Goal: Information Seeking & Learning: Understand process/instructions

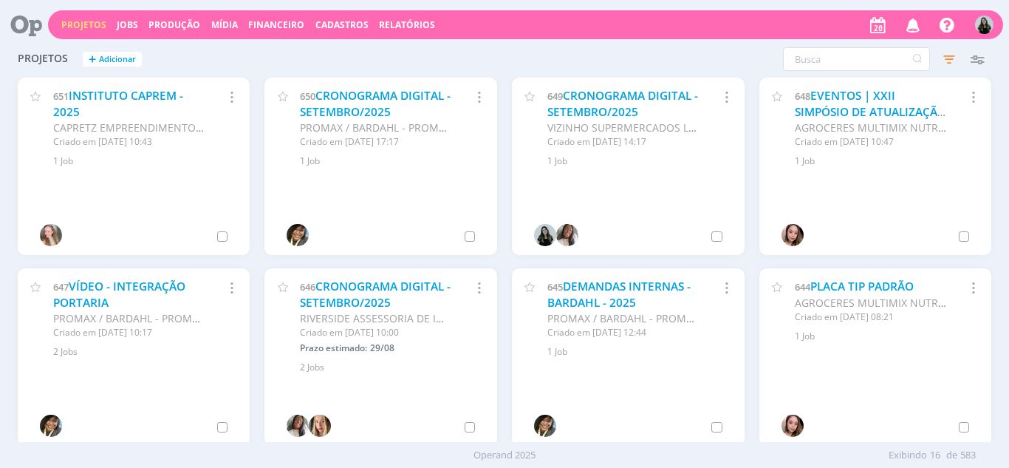
click at [905, 24] on icon "button" at bounding box center [914, 24] width 26 height 25
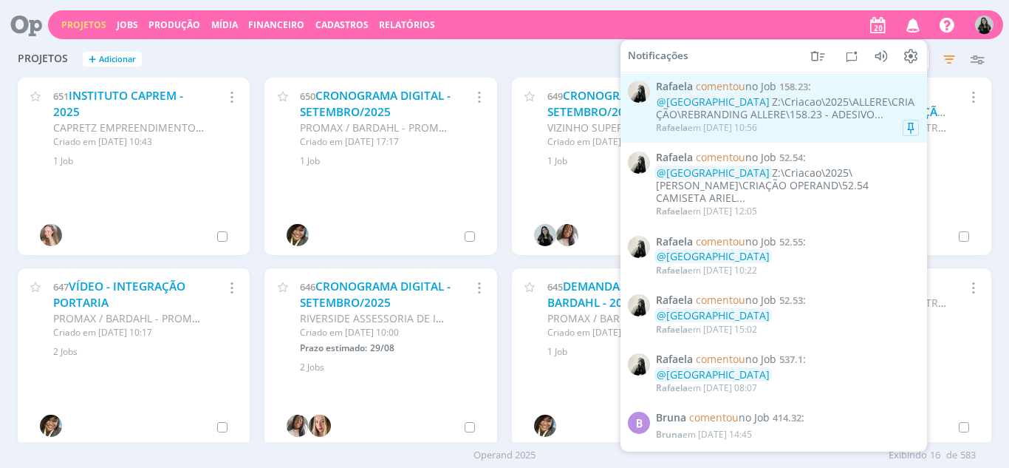
click at [833, 121] on div "@VITORIA Z:\Criacao\2025\ALLERE\CRIAÇÃO\REBRANDING ALLERE\158.23 - ADESIVO..." at bounding box center [787, 108] width 263 height 25
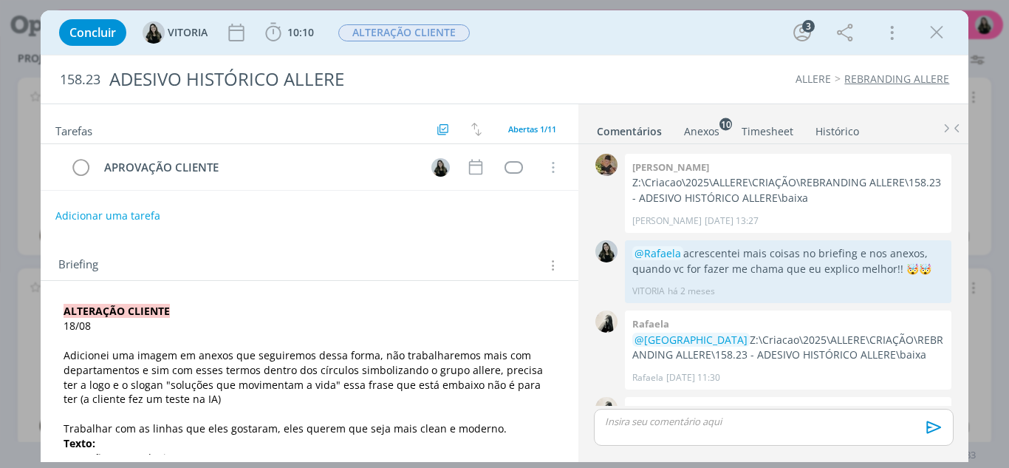
scroll to position [621, 0]
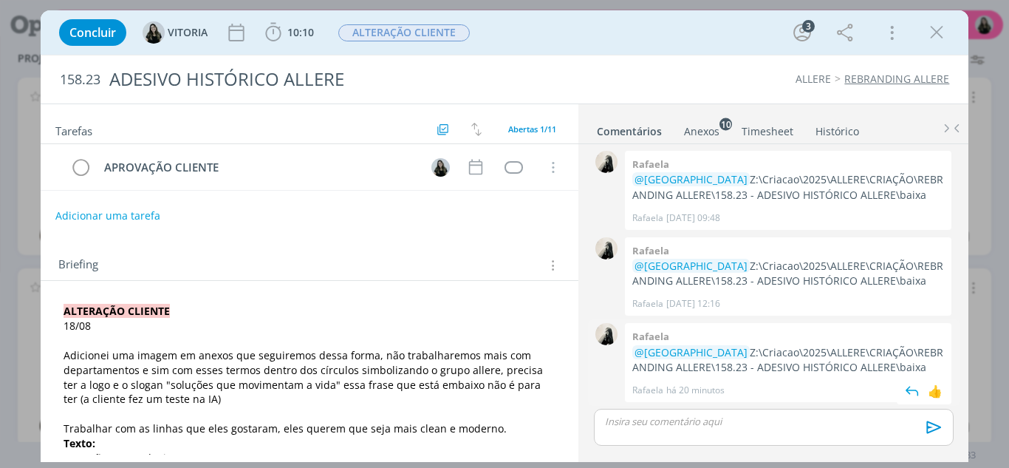
drag, startPoint x: 688, startPoint y: 352, endPoint x: 912, endPoint y: 365, distance: 224.2
click at [912, 365] on p "@VITORIA Z:\Criacao\2025\ALLERE\CRIAÇÃO\REBRANDING ALLERE\158.23 - ADESIVO HIST…" at bounding box center [788, 360] width 312 height 30
copy p "Z:\Criacao\2025\ALLERE\CRIAÇÃO\REBRANDING ALLERE\158.23 - ADESIVO HISTÓRICO ALL…"
drag, startPoint x: 817, startPoint y: 75, endPoint x: 838, endPoint y: 67, distance: 22.2
click at [818, 75] on link "ALLERE" at bounding box center [813, 79] width 35 height 14
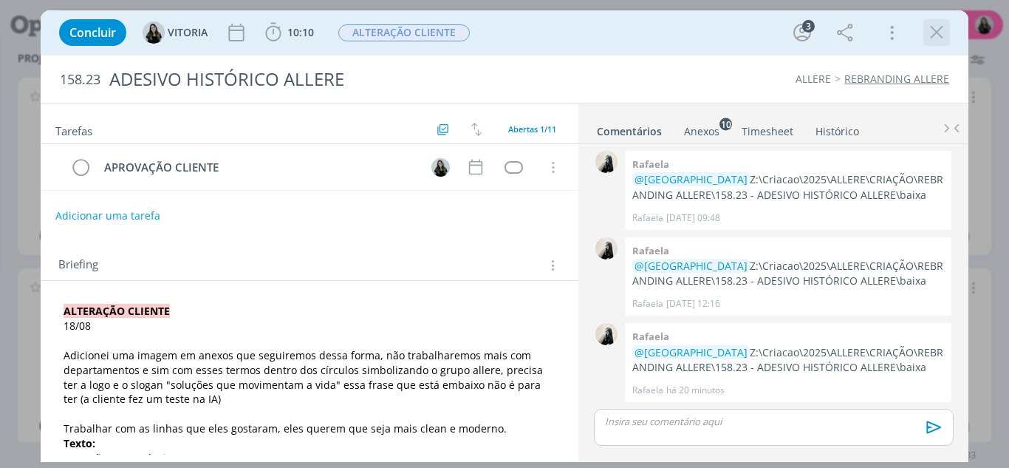
click at [935, 38] on icon "dialog" at bounding box center [937, 32] width 22 height 22
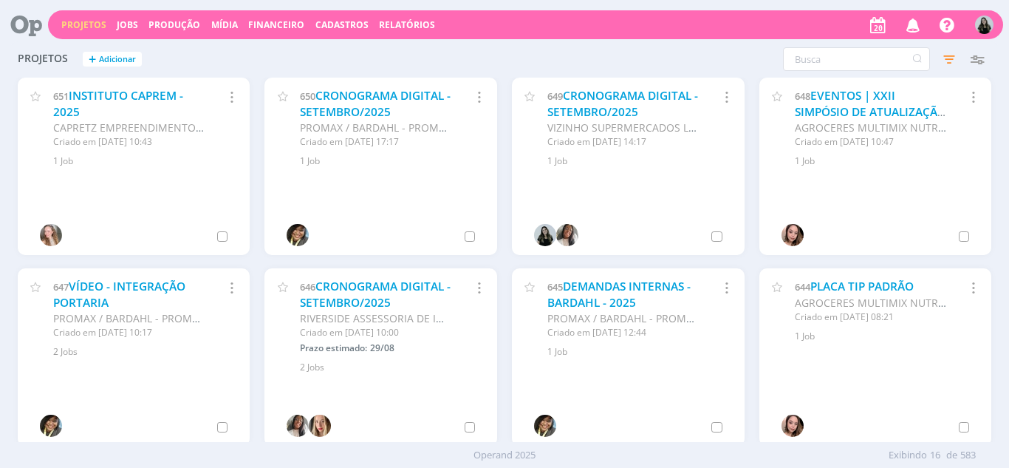
click at [77, 23] on link "Projetos" at bounding box center [83, 24] width 45 height 13
click at [802, 61] on input "text" at bounding box center [856, 59] width 147 height 24
type input "allere"
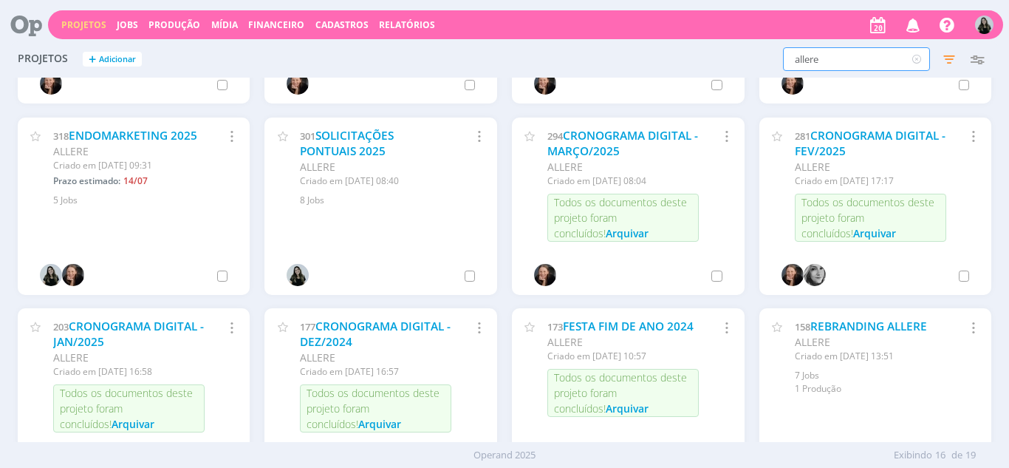
scroll to position [259, 0]
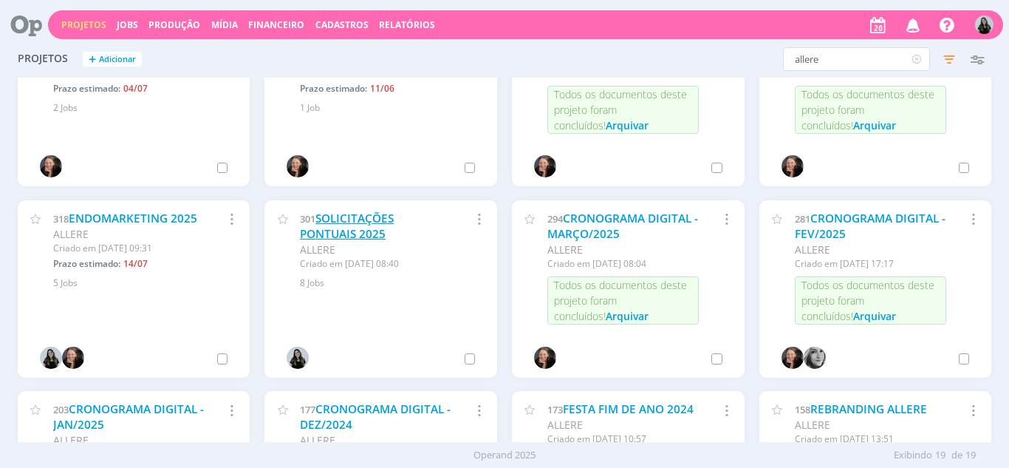
click at [331, 238] on link "SOLICITAÇÕES PONTUAIS 2025" at bounding box center [347, 227] width 94 height 32
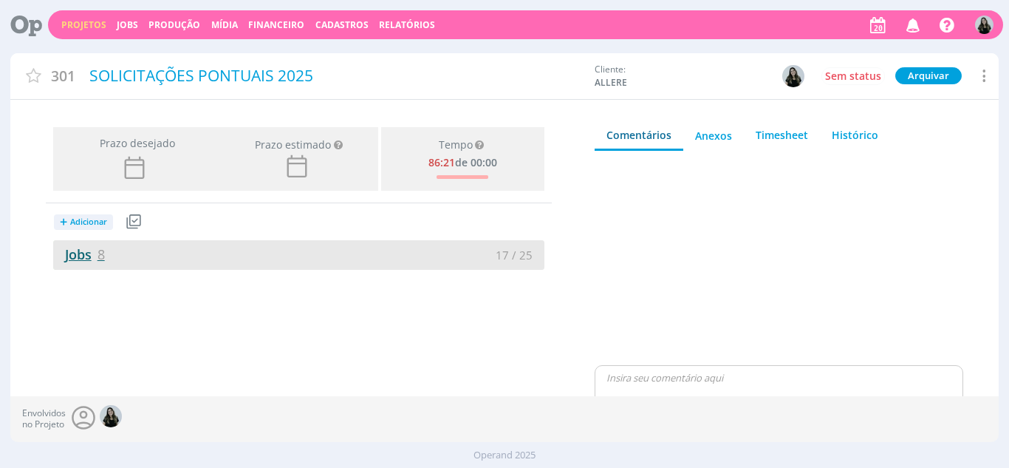
click at [86, 253] on link "Jobs 8" at bounding box center [79, 254] width 52 height 18
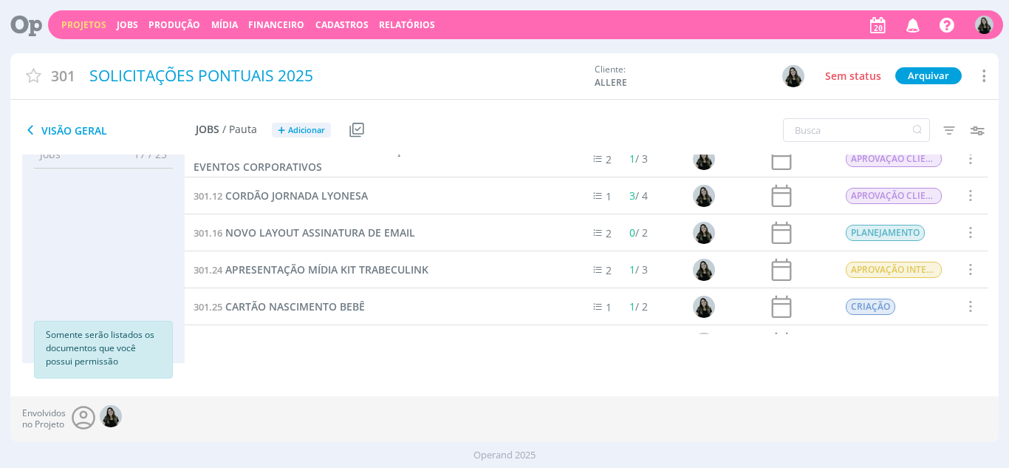
scroll to position [52, 0]
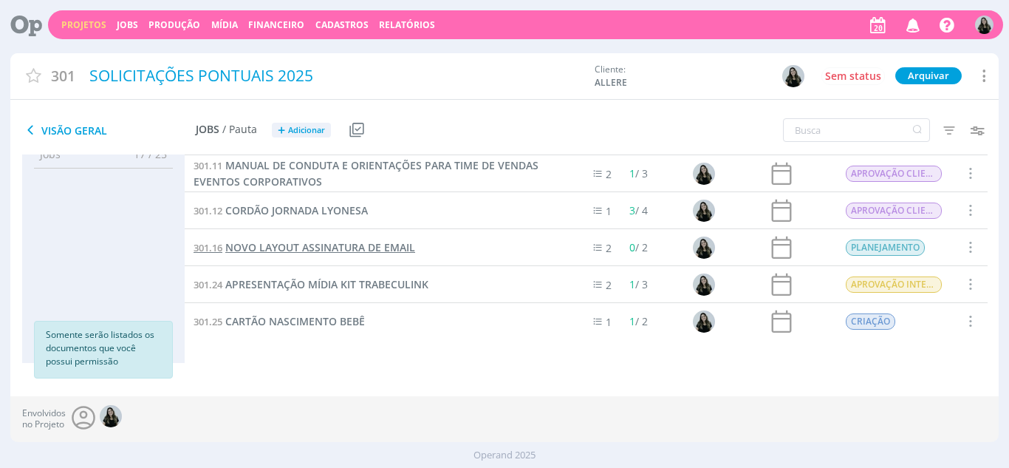
click at [398, 249] on span "NOVO LAYOUT ASSINATURA DE EMAIL" at bounding box center [320, 247] width 190 height 14
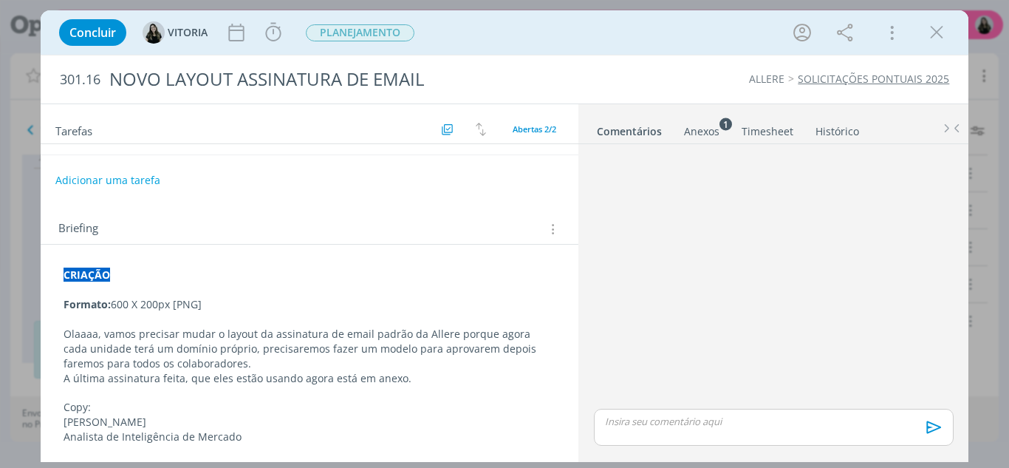
scroll to position [83, 0]
click at [247, 437] on p "Analista de Inteligência de Mercado" at bounding box center [310, 435] width 493 height 15
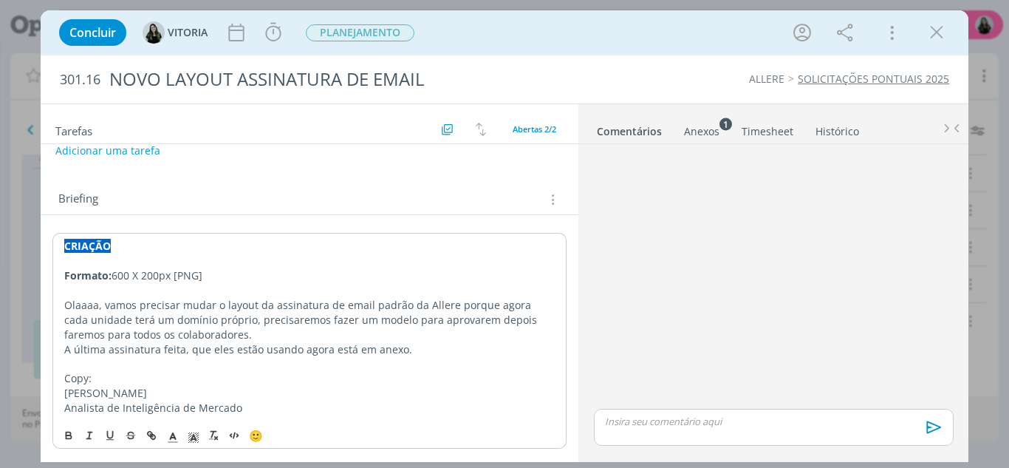
click at [262, 336] on p "Olaaaa, vamos precisar mudar o layout da assinatura de email padrão da Allere p…" at bounding box center [309, 320] width 491 height 44
click at [243, 354] on p "A última assinatura feita, que eles estão usando agora está em anexo." at bounding box center [309, 349] width 491 height 15
click at [714, 123] on link "Anexos 1" at bounding box center [701, 127] width 37 height 21
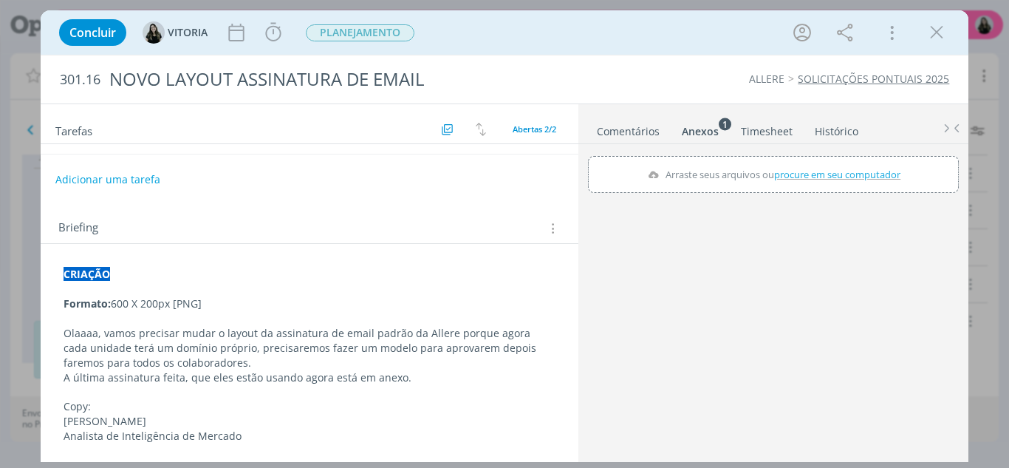
scroll to position [83, 0]
click at [700, 134] on div "Anexos 1" at bounding box center [700, 131] width 37 height 15
click at [702, 139] on div "Anexos 1" at bounding box center [700, 131] width 37 height 15
click at [703, 132] on div "Anexos 1" at bounding box center [700, 131] width 37 height 15
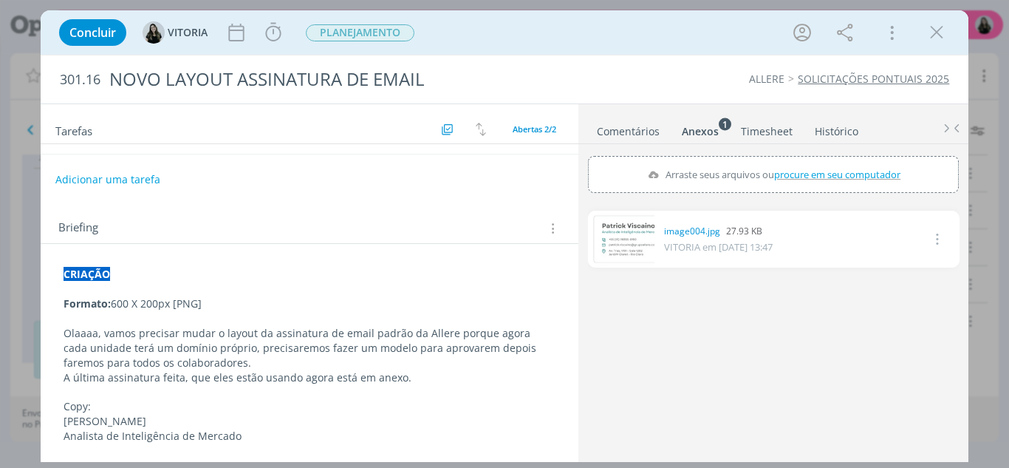
click at [621, 134] on link "Comentários" at bounding box center [628, 127] width 64 height 21
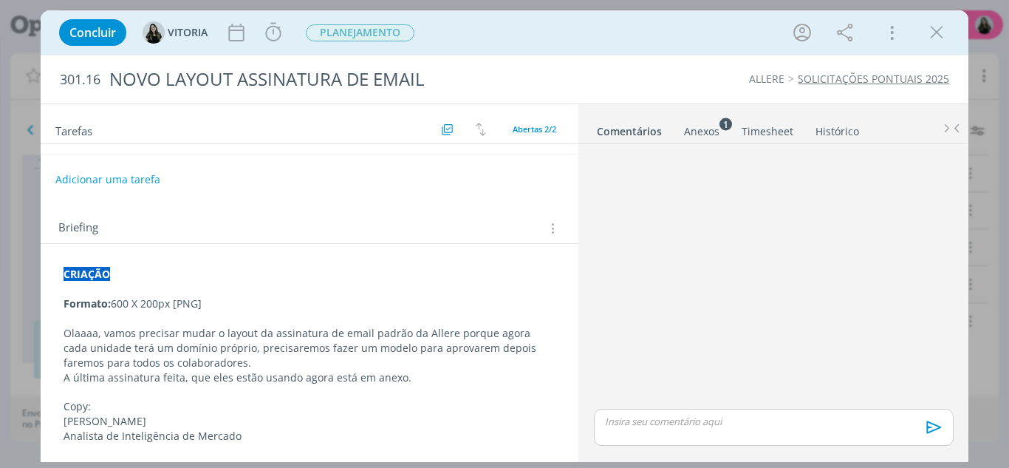
click at [217, 406] on p "Copy:" at bounding box center [310, 406] width 493 height 15
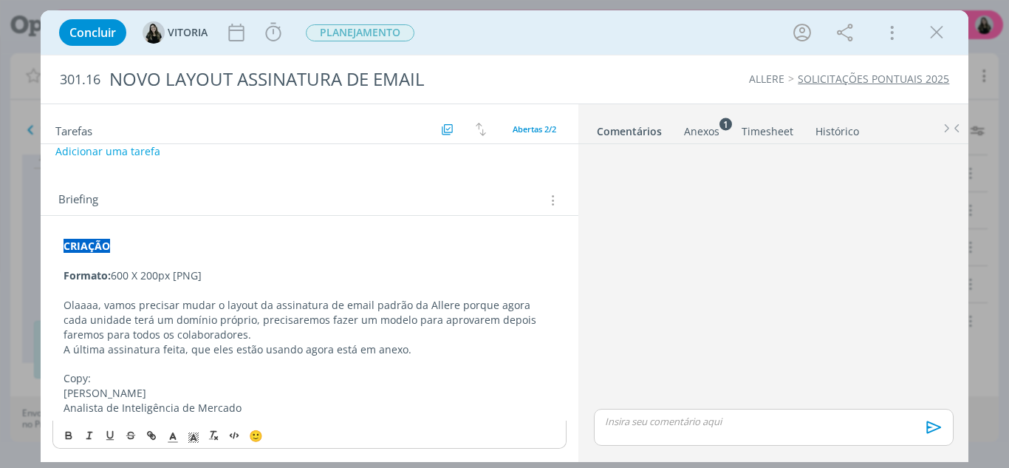
scroll to position [112, 0]
click at [397, 349] on p "A última assinatura feita, que eles estão usando agora está em anexo." at bounding box center [310, 349] width 493 height 15
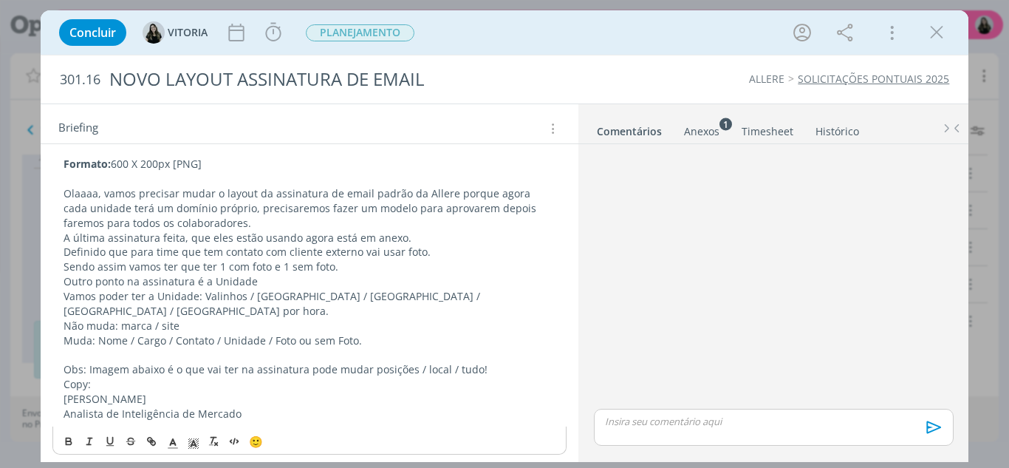
scroll to position [229, 0]
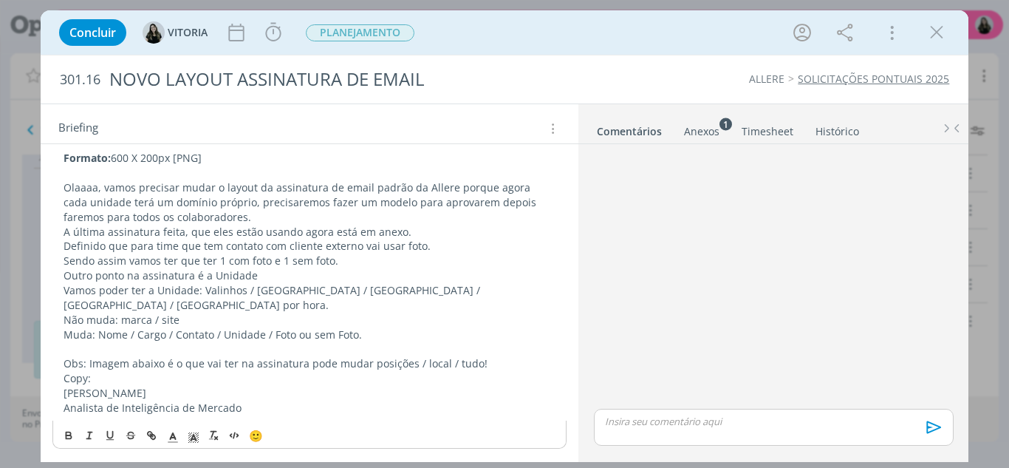
click at [62, 318] on div "CRIAÇÃO Formato: 600 X 200px [PNG] Olaaaa, vamos precisar mudar o layout da ass…" at bounding box center [309, 268] width 515 height 304
drag, startPoint x: 62, startPoint y: 318, endPoint x: 116, endPoint y: 317, distance: 53.9
click at [116, 317] on div "CRIAÇÃO Formato: 600 X 200px [PNG] Olaaaa, vamos precisar mudar o layout da ass…" at bounding box center [309, 268] width 515 height 304
click at [20, 434] on div "Concluir VITORIA Iniciar Apontar Data * 20/08/2025 Horas * 00:00 Tarefa Selecio…" at bounding box center [504, 234] width 1009 height 468
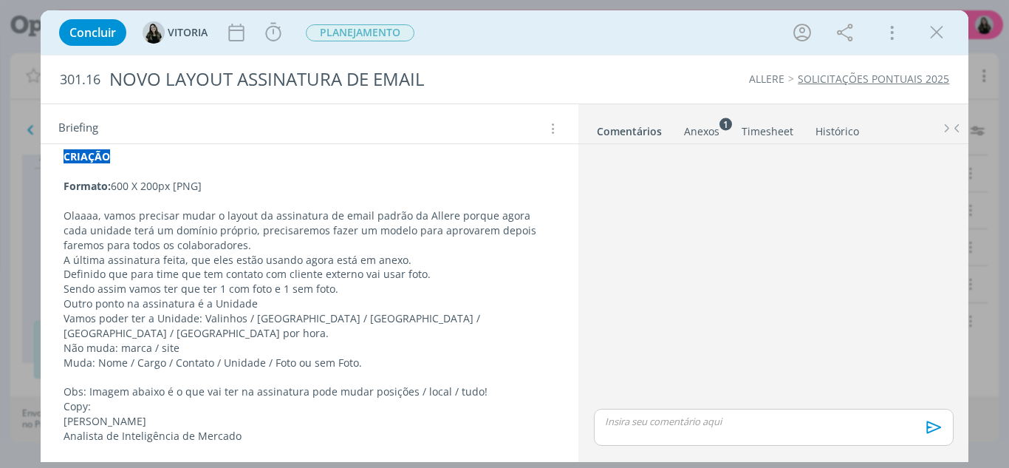
scroll to position [201, 0]
drag, startPoint x: 55, startPoint y: 353, endPoint x: 117, endPoint y: 354, distance: 61.3
click at [117, 354] on div "CRIAÇÃO Formato: 600 X 200px [PNG] Olaaaa, vamos precisar mudar o layout da ass…" at bounding box center [309, 296] width 515 height 304
click at [75, 448] on button "dialog" at bounding box center [69, 441] width 21 height 18
drag, startPoint x: 64, startPoint y: 365, endPoint x: 98, endPoint y: 367, distance: 33.3
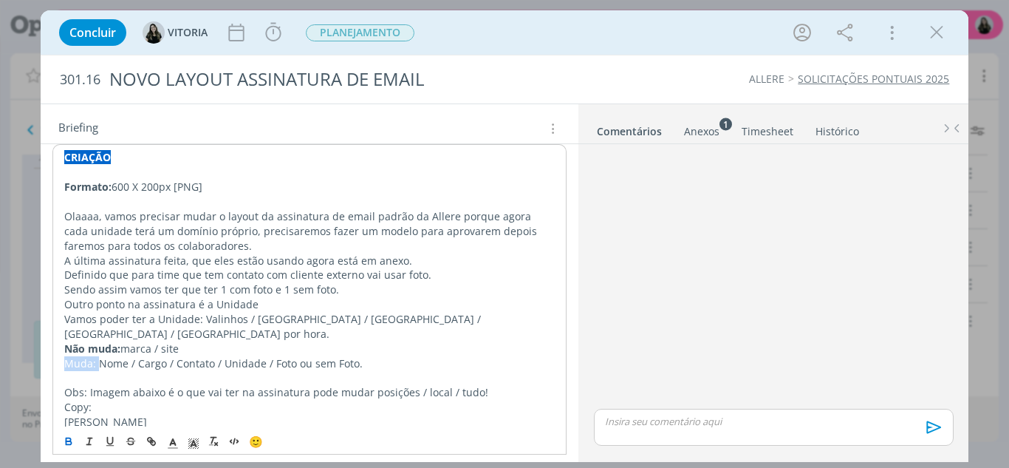
click at [98, 367] on p "Muda: Nome / Cargo / Contato / Unidade / Foto ou sem Foto." at bounding box center [309, 363] width 491 height 15
click at [71, 438] on icon "dialog" at bounding box center [69, 441] width 12 height 12
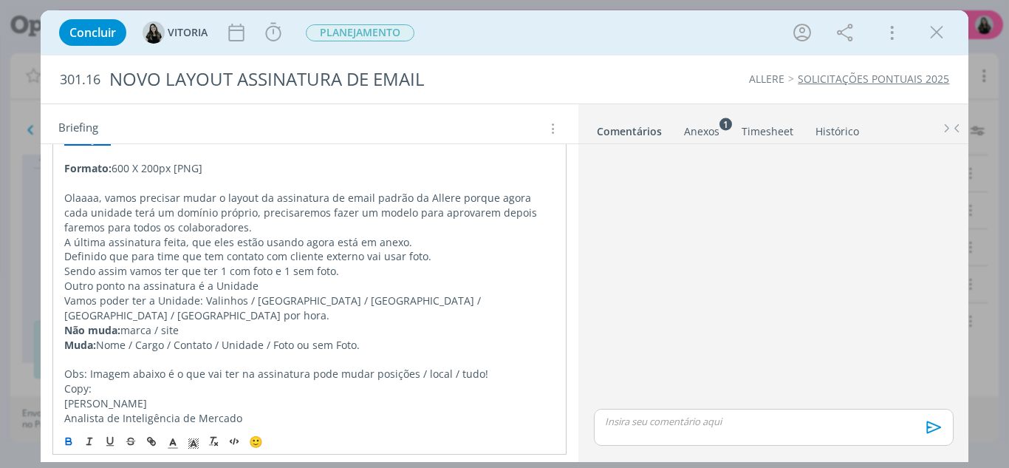
scroll to position [230, 0]
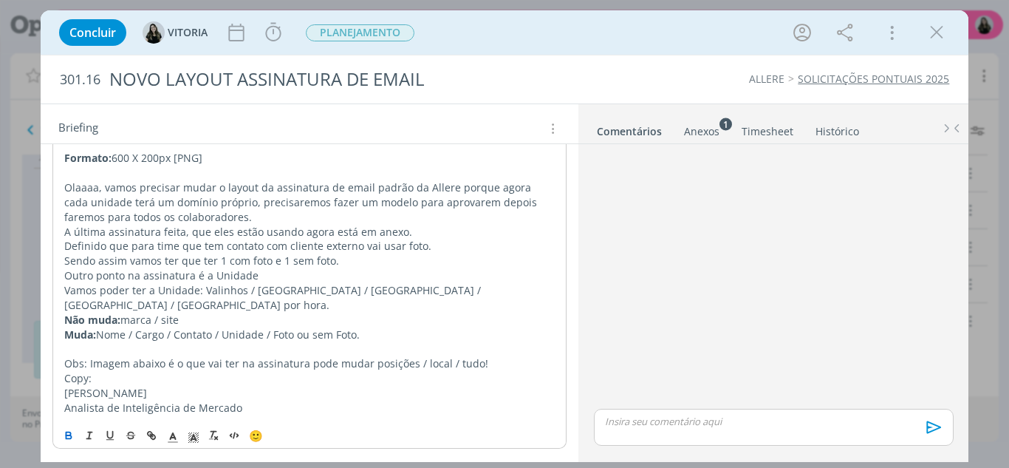
click at [163, 370] on p "Obs: Imagem abaixo é o que vai ter na assinatura pode mudar posições / local / …" at bounding box center [309, 363] width 491 height 15
drag, startPoint x: 70, startPoint y: 371, endPoint x: 56, endPoint y: 371, distance: 14.0
click at [56, 371] on div "CRIAÇÃO Formato: 600 X 200px [PNG] Olaaaa, vamos precisar mudar o layout da ass…" at bounding box center [309, 267] width 515 height 305
click at [68, 425] on div "🙂" at bounding box center [309, 433] width 513 height 27
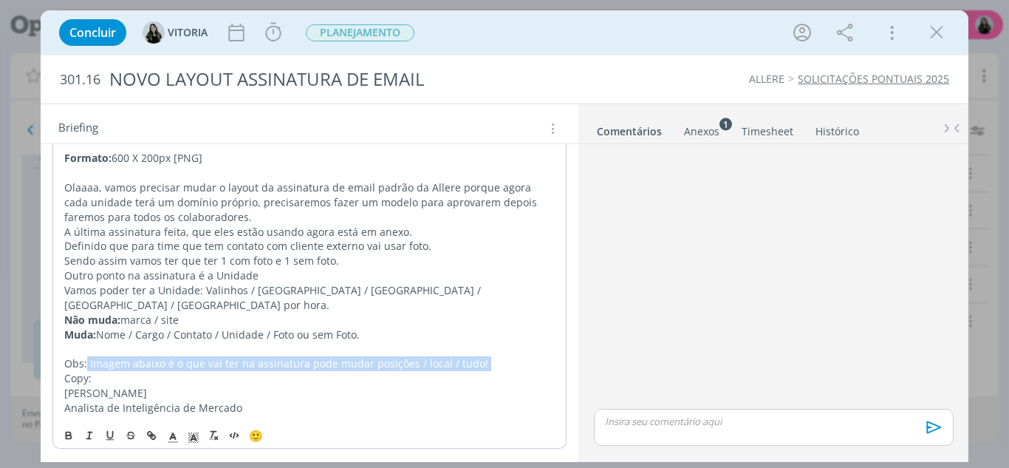
drag, startPoint x: 85, startPoint y: 370, endPoint x: 67, endPoint y: 371, distance: 17.7
click at [67, 371] on div "CRIAÇÃO Formato: 600 X 200px [PNG] Olaaaa, vamos precisar mudar o layout da ass…" at bounding box center [309, 267] width 515 height 305
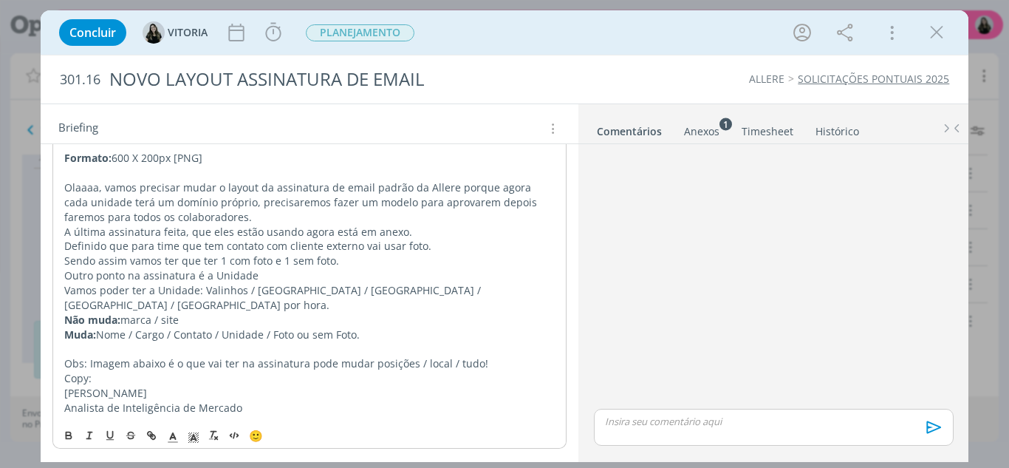
click at [61, 366] on div "CRIAÇÃO Formato: 600 X 200px [PNG] Olaaaa, vamos precisar mudar o layout da ass…" at bounding box center [309, 267] width 515 height 305
drag, startPoint x: 60, startPoint y: 364, endPoint x: 86, endPoint y: 366, distance: 26.6
click at [86, 366] on div "CRIAÇÃO Formato: 600 X 200px [PNG] Olaaaa, vamos precisar mudar o layout da ass…" at bounding box center [309, 267] width 515 height 305
click at [72, 433] on icon "dialog" at bounding box center [69, 435] width 12 height 12
click at [97, 382] on p "Copy:" at bounding box center [309, 378] width 491 height 15
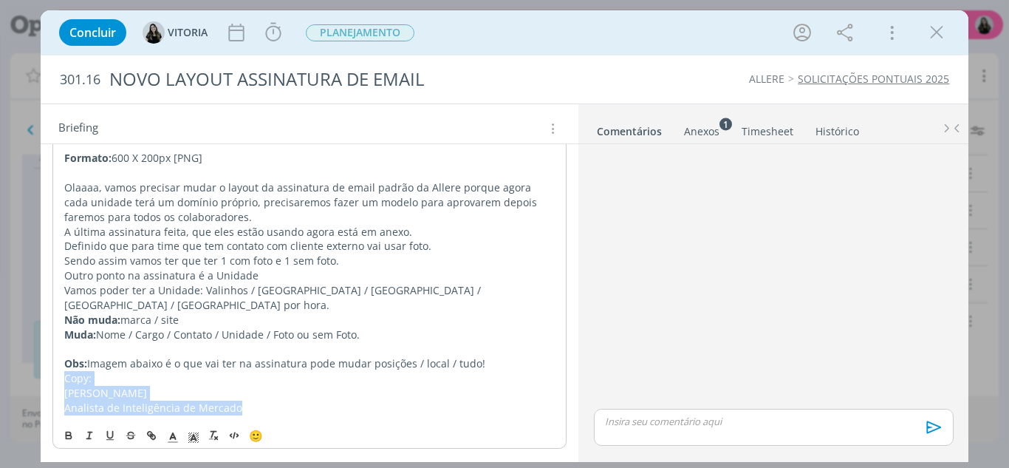
drag, startPoint x: 98, startPoint y: 395, endPoint x: 259, endPoint y: 400, distance: 161.1
click at [259, 400] on div "CRIAÇÃO Formato: 600 X 200px [PNG] Olaaaa, vamos precisar mudar o layout da ass…" at bounding box center [309, 267] width 515 height 305
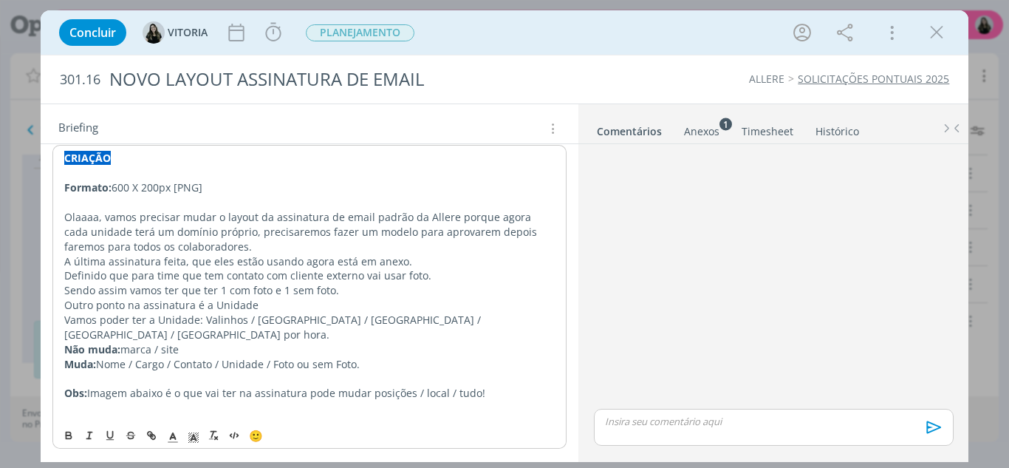
scroll to position [200, 0]
drag, startPoint x: 164, startPoint y: 396, endPoint x: 133, endPoint y: 397, distance: 31.1
click at [133, 397] on p "Obs: Imagem abaixo é o que vai ter na assinatura pode mudar posições / local / …" at bounding box center [309, 393] width 491 height 15
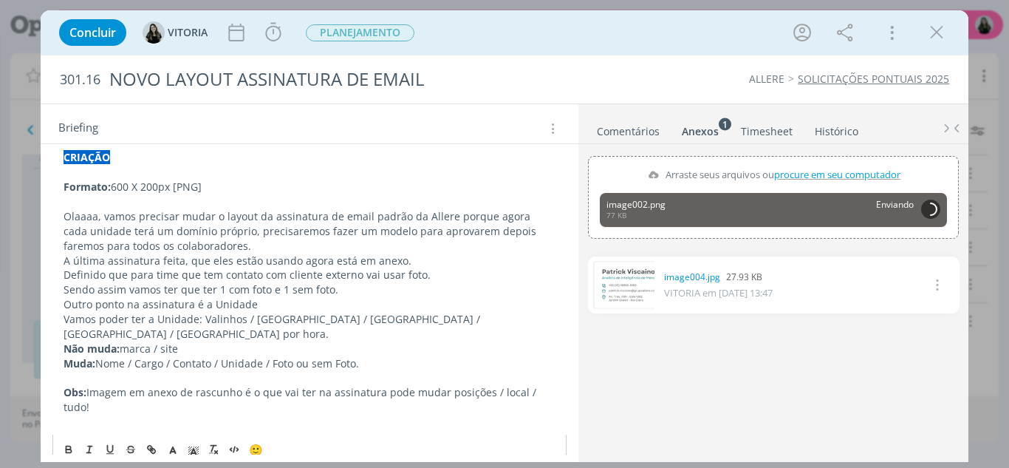
click at [253, 244] on p "Olaaaa, vamos precisar mudar o layout da assinatura de email padrão da Allere p…" at bounding box center [310, 231] width 493 height 44
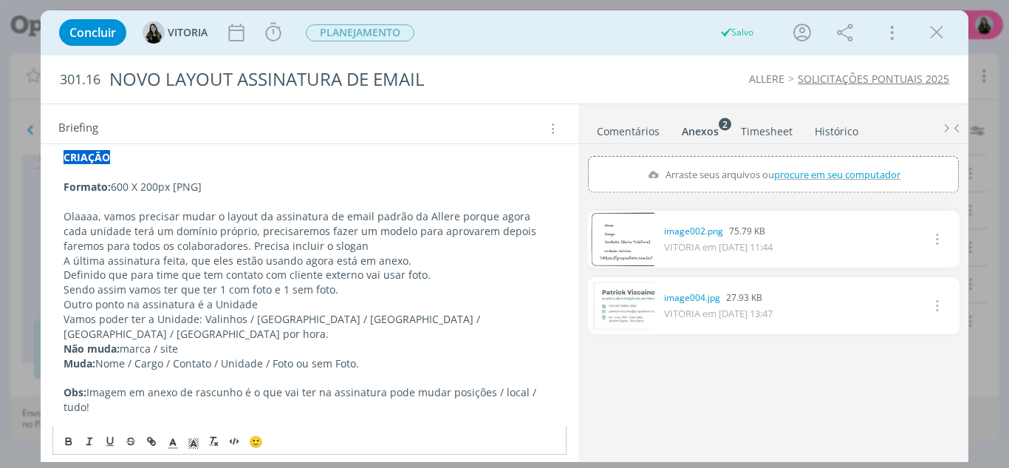
scroll to position [214, 0]
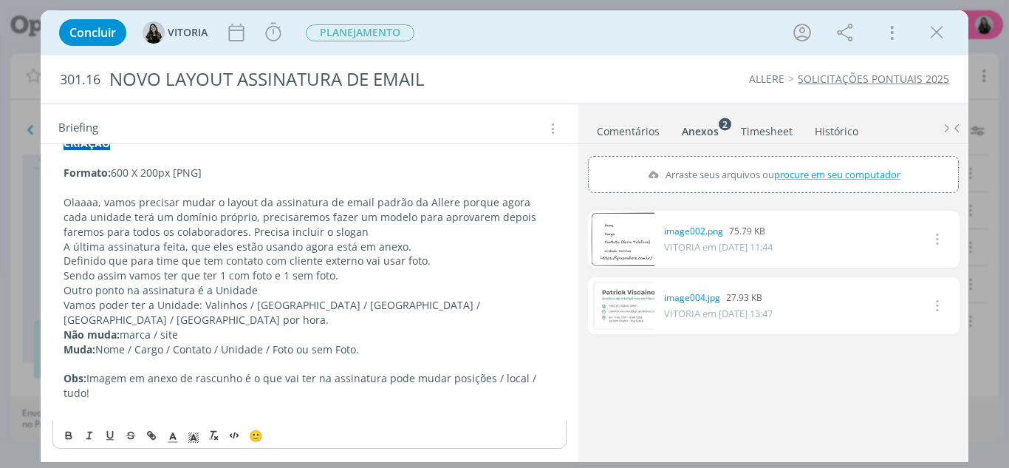
click at [218, 399] on p "Obs: Imagem em anexo de rascunho é o que vai ter na assinatura pode mudar posiç…" at bounding box center [310, 386] width 493 height 30
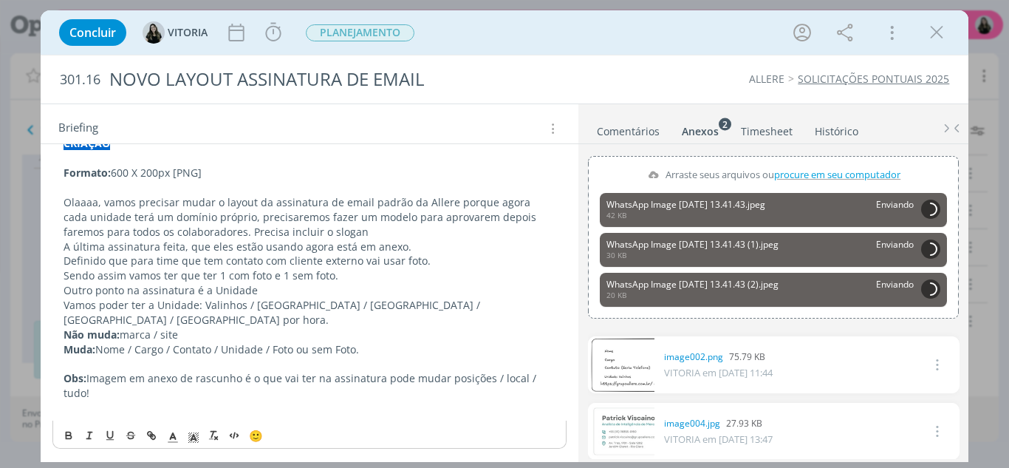
click at [378, 318] on p "Vamos poder ter a Unidade: Valinhos / Sorocaba / São José dos Campos / São Paul…" at bounding box center [310, 313] width 493 height 30
click at [230, 400] on p "Obs: Imagem em anexo de rascunho é o que vai ter na assinatura pode mudar posiç…" at bounding box center [310, 386] width 493 height 30
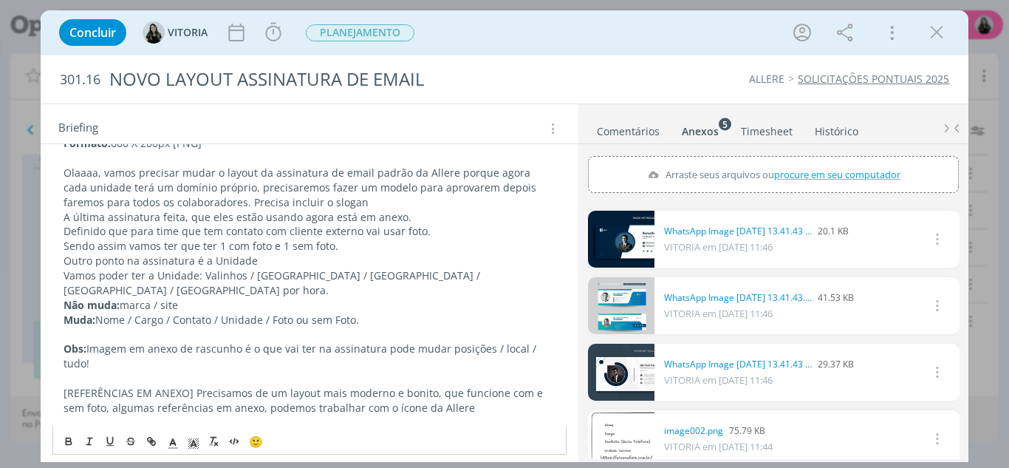
scroll to position [81, 0]
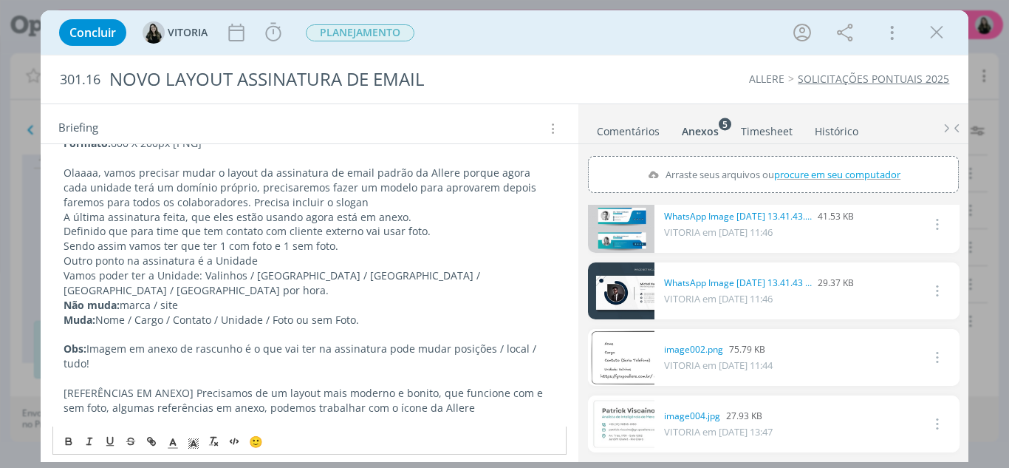
click at [635, 426] on link "dialog" at bounding box center [621, 423] width 66 height 57
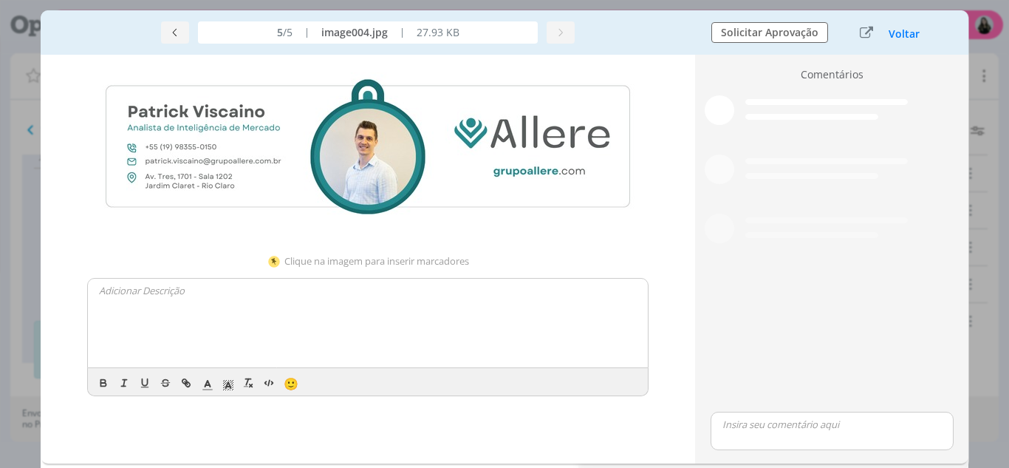
scroll to position [75, 0]
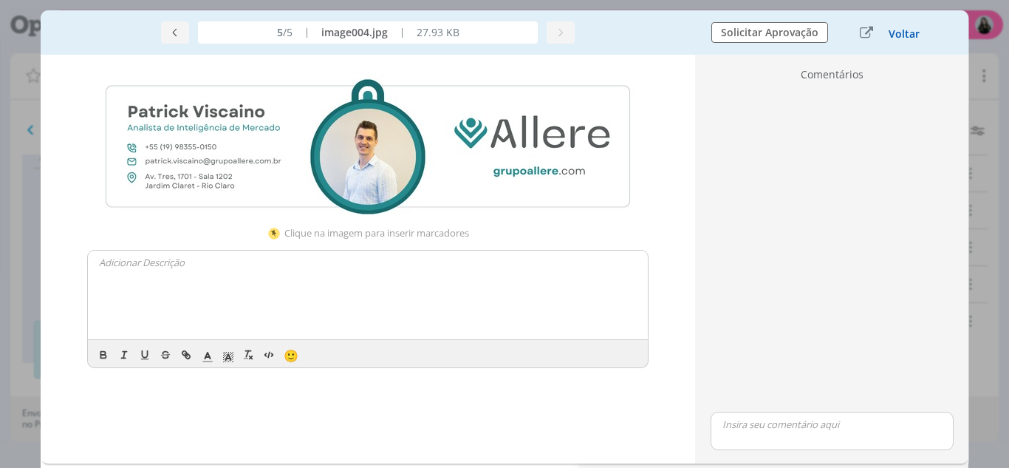
click at [910, 31] on button "Voltar" at bounding box center [904, 34] width 33 height 12
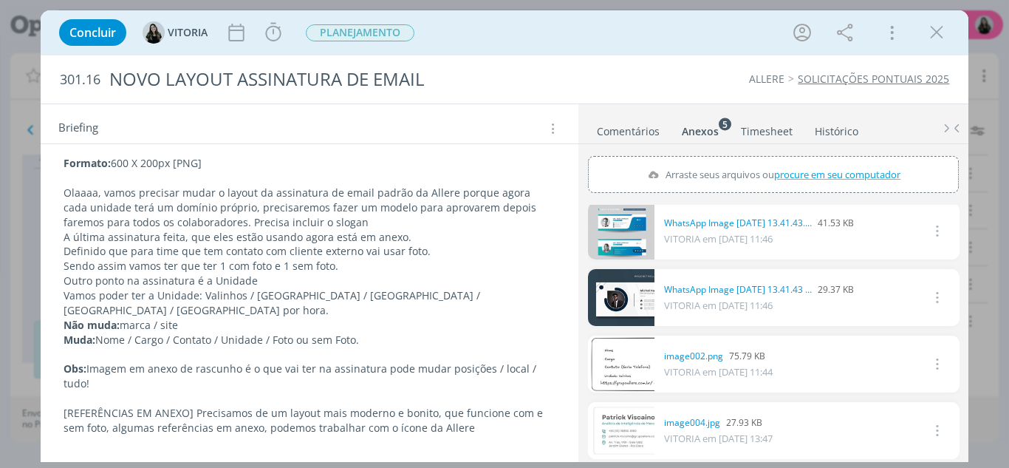
click at [497, 424] on p "[REFERÊNCIAS EM ANEXO] Precisamos de um layout mais moderno e bonito, que funci…" at bounding box center [310, 421] width 493 height 30
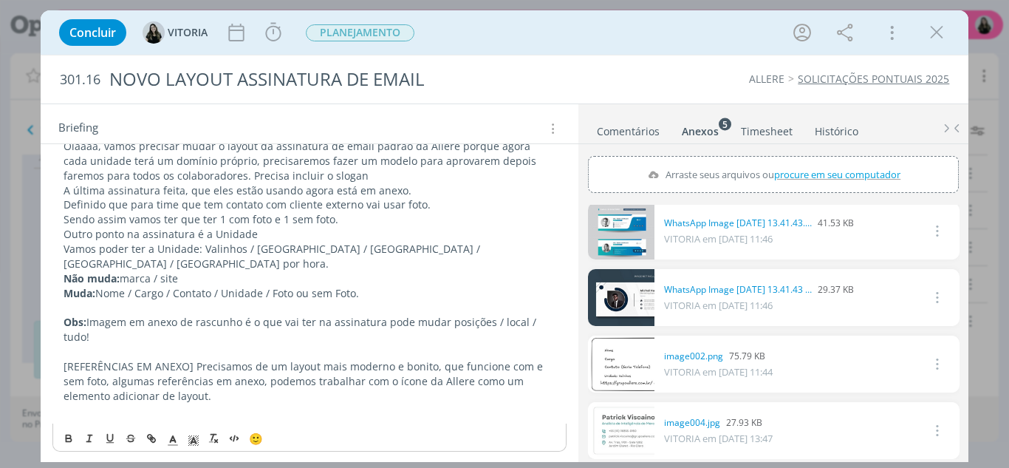
scroll to position [273, 0]
click at [252, 394] on p "[REFERÊNCIAS EM ANEXO] Precisamos de um layout mais moderno e bonito, que funci…" at bounding box center [310, 379] width 493 height 44
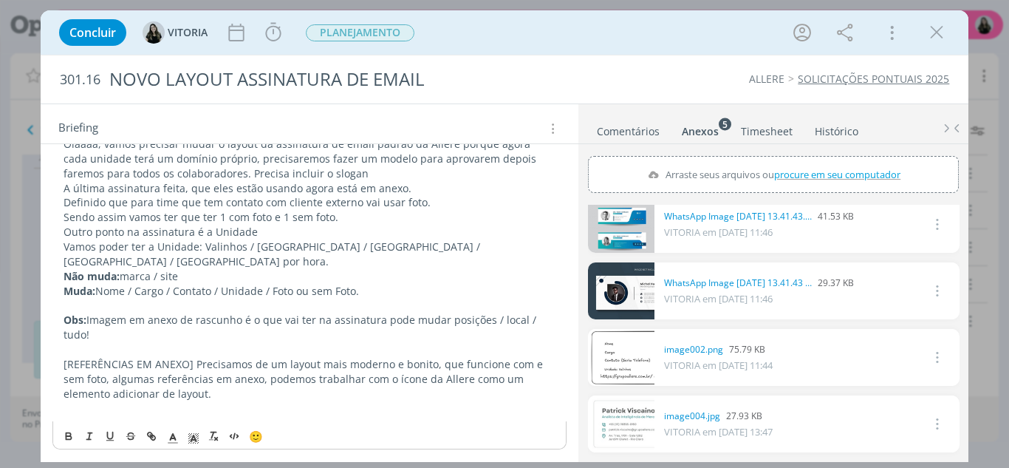
click at [235, 397] on p "[REFERÊNCIAS EM ANEXO] Precisamos de um layout mais moderno e bonito, que funci…" at bounding box center [310, 379] width 493 height 44
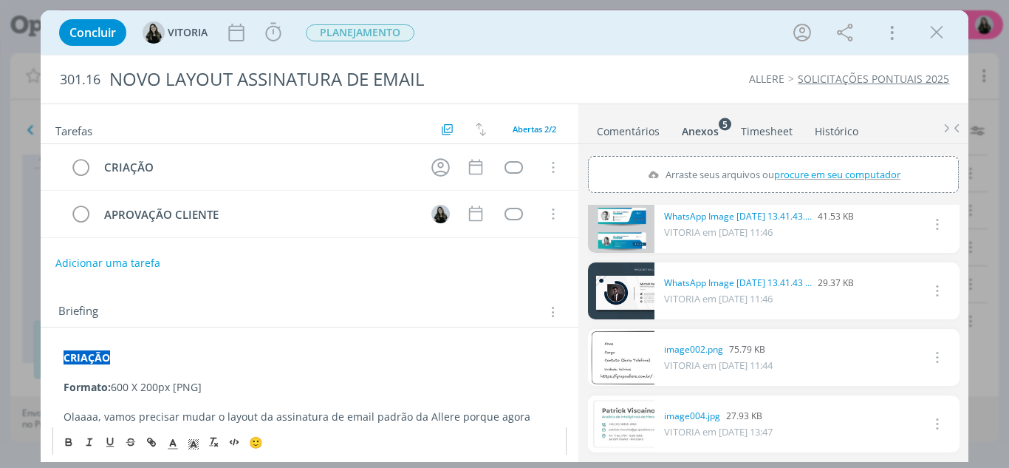
click at [191, 278] on div "Tarefas Usar Job de template Criar template a partir deste job Visualizar Templ…" at bounding box center [310, 279] width 539 height 350
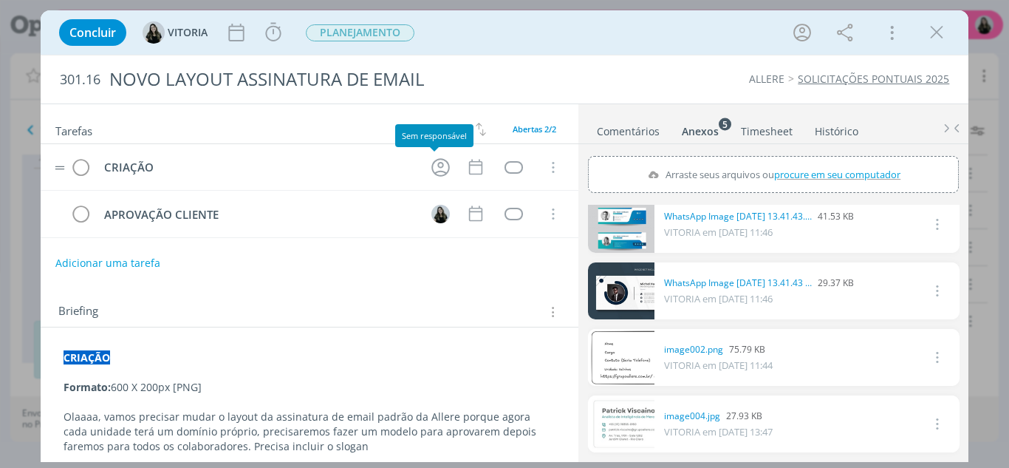
click at [419, 163] on tr "CRIAÇÃO Cancelar" at bounding box center [310, 167] width 539 height 47
click at [430, 167] on icon "dialog" at bounding box center [440, 167] width 23 height 23
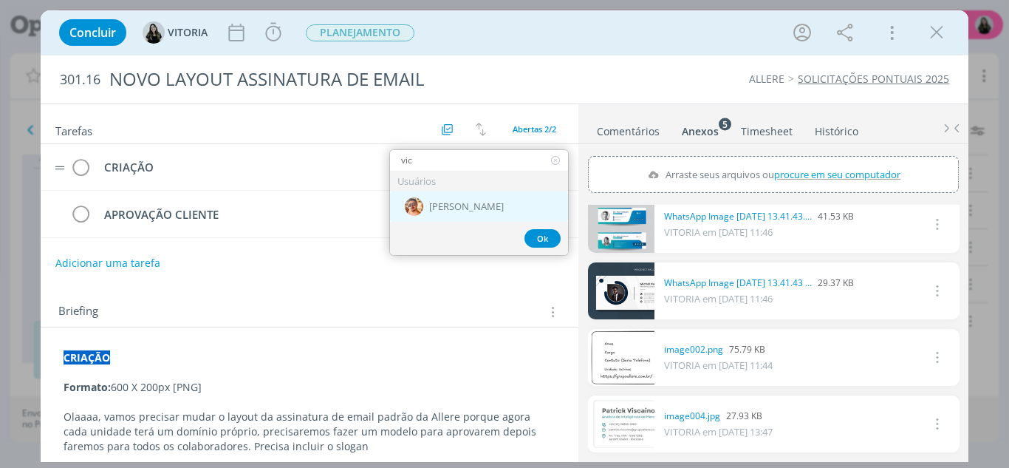
type input "vic"
click at [451, 197] on div "[PERSON_NAME]" at bounding box center [479, 206] width 178 height 30
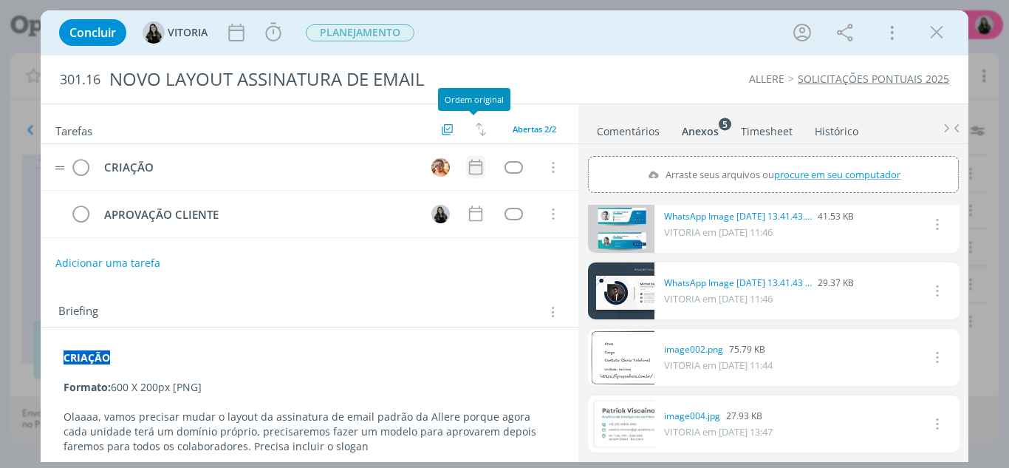
click at [471, 163] on icon "dialog" at bounding box center [475, 166] width 19 height 19
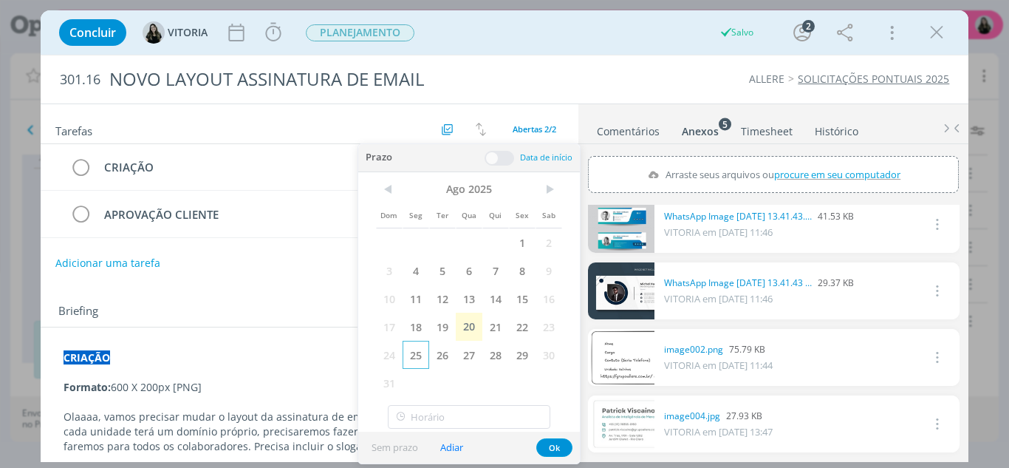
click at [423, 352] on span "25" at bounding box center [416, 355] width 27 height 28
click at [567, 445] on button "Ok" at bounding box center [554, 447] width 36 height 18
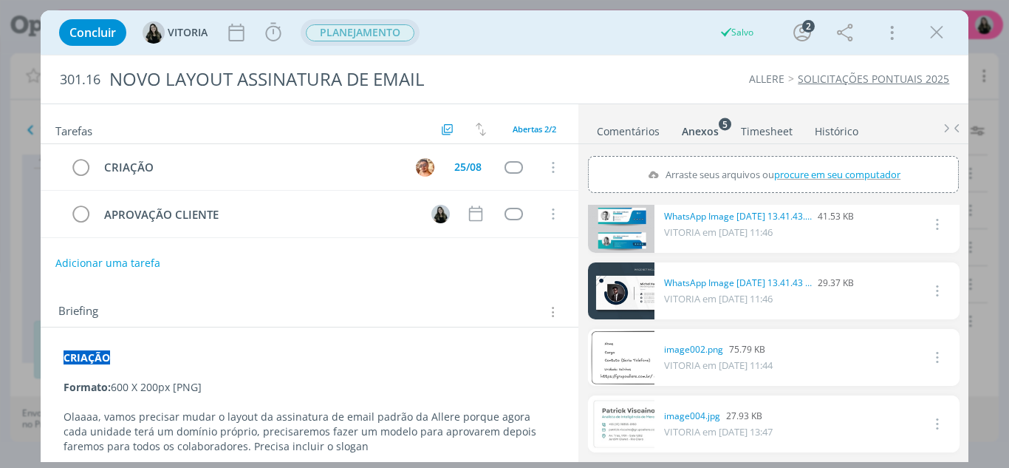
click at [360, 32] on span "PLANEJAMENTO" at bounding box center [360, 32] width 109 height 17
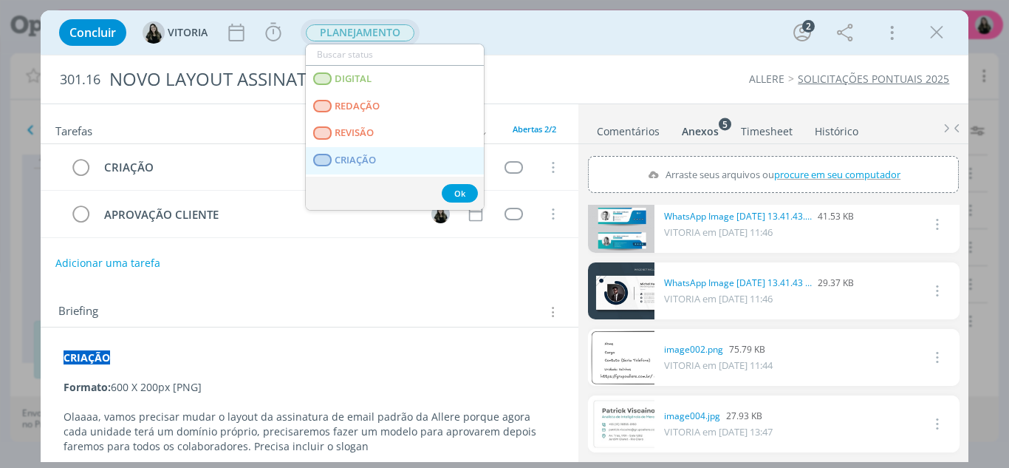
click at [364, 151] on link "CRIAÇÃO" at bounding box center [395, 160] width 178 height 27
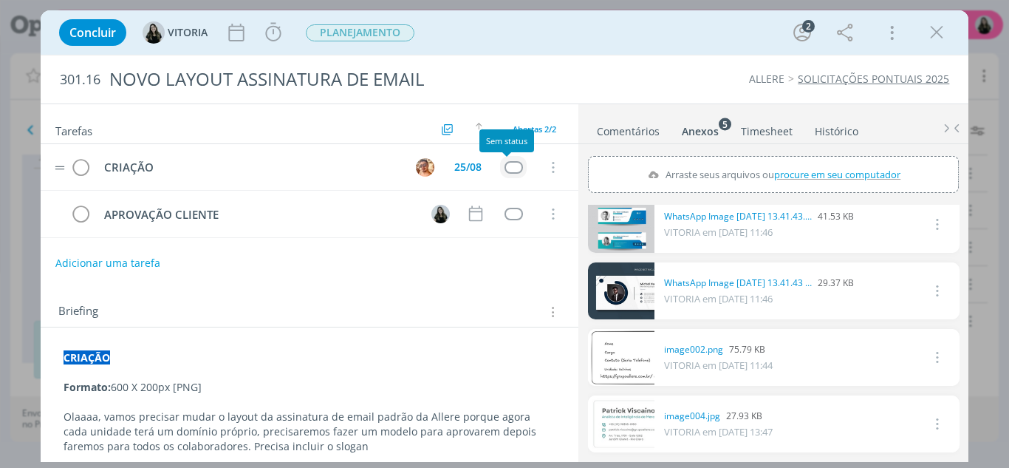
click at [505, 161] on div "dialog" at bounding box center [514, 167] width 18 height 13
click at [505, 162] on div "dialog" at bounding box center [514, 167] width 18 height 13
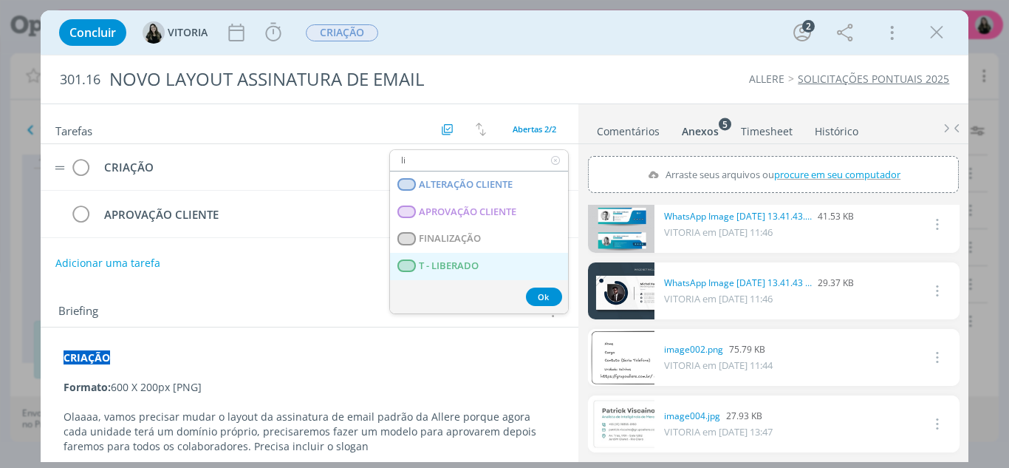
type input "li"
click at [473, 266] on span "T - LIBERADO" at bounding box center [449, 266] width 60 height 12
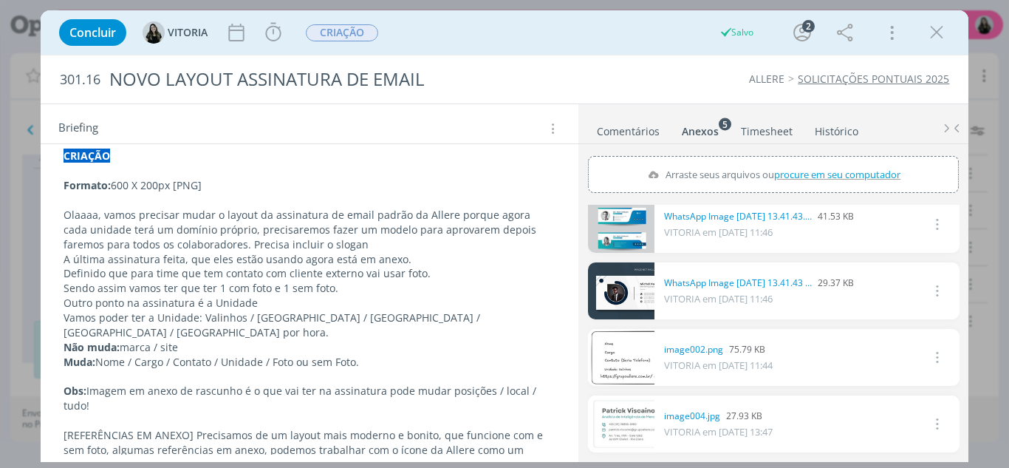
scroll to position [245, 0]
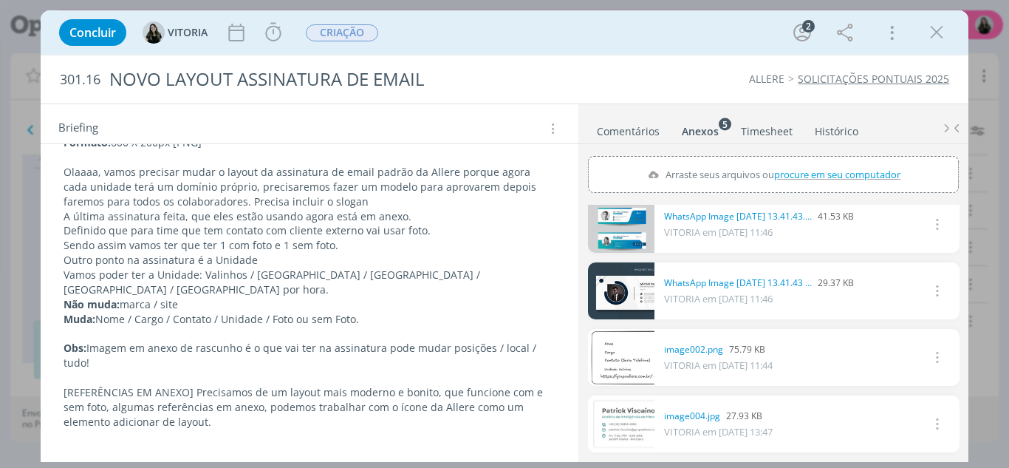
click at [341, 199] on p "Olaaaa, vamos precisar mudar o layout da assinatura de email padrão da Allere p…" at bounding box center [310, 187] width 493 height 44
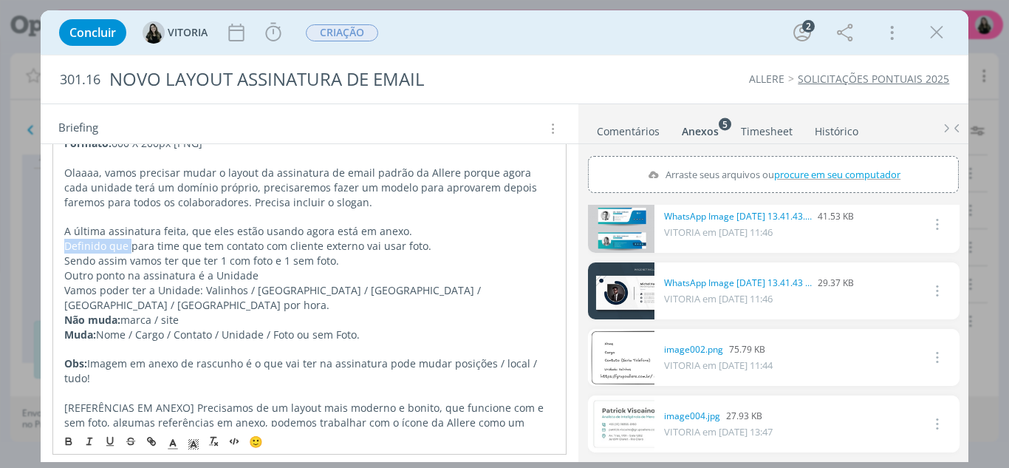
drag, startPoint x: 129, startPoint y: 249, endPoint x: 62, endPoint y: 244, distance: 66.7
click at [62, 244] on div "CRIAÇÃO Formato: 600 X 200px [PNG] Olaaaa, vamos precisar mudar o layout da ass…" at bounding box center [309, 281] width 515 height 363
drag, startPoint x: 239, startPoint y: 242, endPoint x: 201, endPoint y: 245, distance: 38.5
click at [201, 245] on p "A última assinatura feita, que eles estão usando agora está em anexo. Para o ti…" at bounding box center [309, 239] width 491 height 30
click at [244, 250] on p "A última assinatura feita, que eles estão usando agora está em anexo. Para o ti…" at bounding box center [309, 239] width 491 height 30
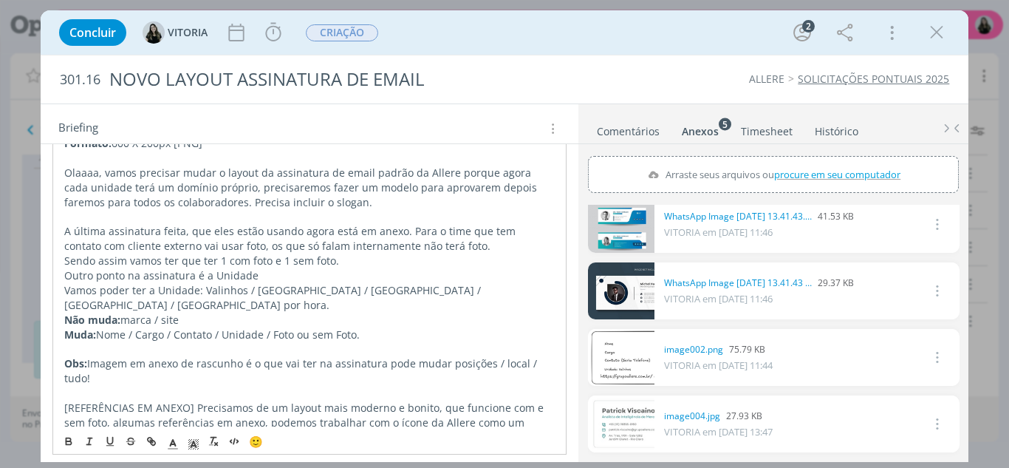
scroll to position [262, 0]
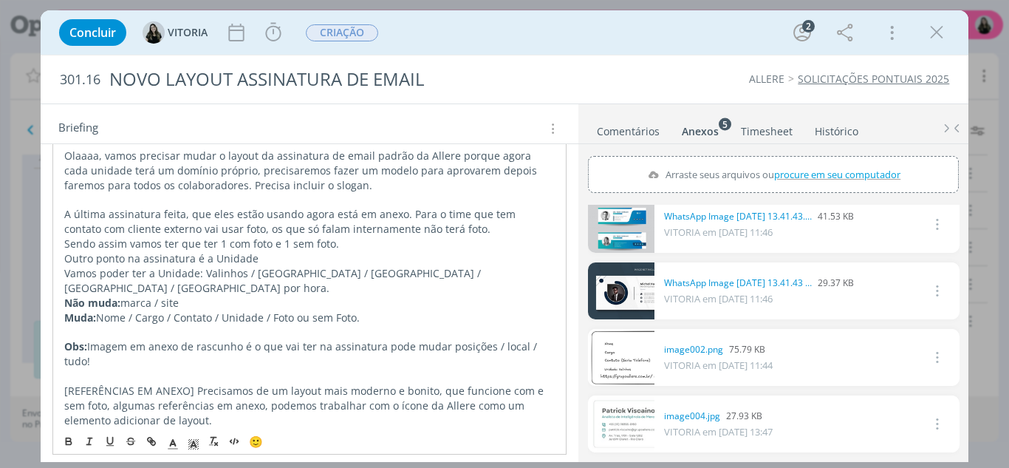
click at [223, 245] on p "Sendo assim vamos ter que ter 1 com foto e 1 sem foto." at bounding box center [309, 243] width 491 height 15
click at [262, 258] on p "Outro ponto na assinatura é a Unidade" at bounding box center [309, 258] width 491 height 15
click at [413, 246] on p "Sendo assim vamos ter que ter 1 layout com foto e 1 sem foto." at bounding box center [309, 243] width 491 height 15
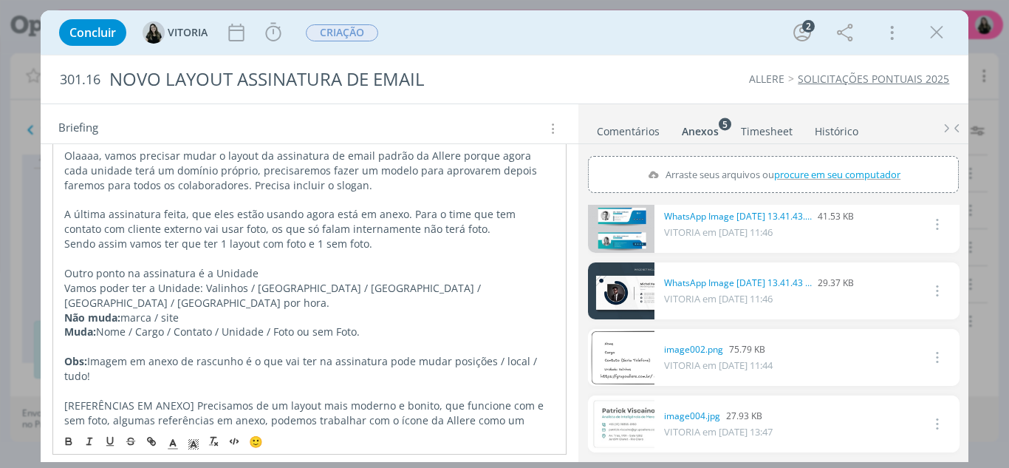
click at [278, 270] on p "Outro ponto na assinatura é a Unidade" at bounding box center [309, 273] width 491 height 15
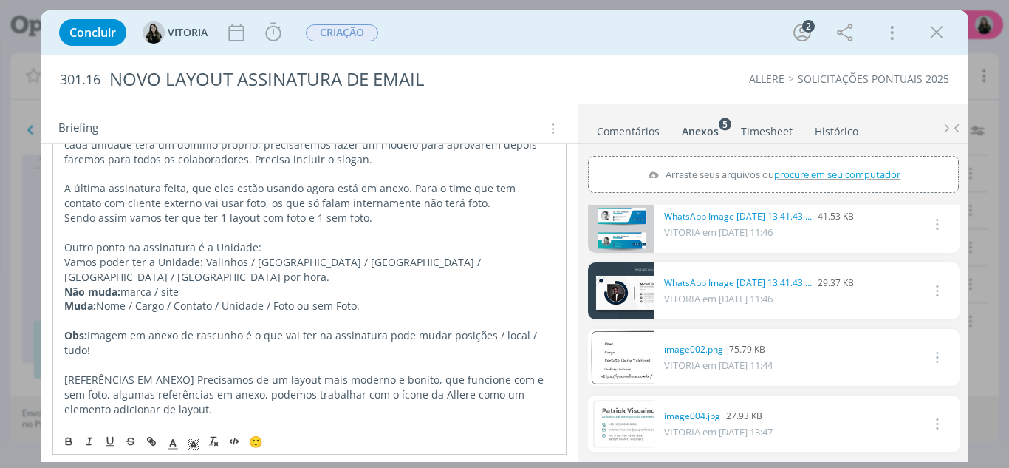
scroll to position [288, 0]
drag, startPoint x: 273, startPoint y: 284, endPoint x: 256, endPoint y: 271, distance: 21.1
click at [256, 271] on div "CRIAÇÃO Formato: 600 X 200px [PNG] Olaaaa, vamos precisar mudar o layout da ass…" at bounding box center [309, 246] width 515 height 378
click at [167, 284] on p "Não muda: marca / site" at bounding box center [309, 291] width 491 height 15
click at [151, 278] on p "Vamos poder ter a Unidade: Valinhos / Sorocaba / São José dos Campos / São Paul…" at bounding box center [309, 269] width 491 height 30
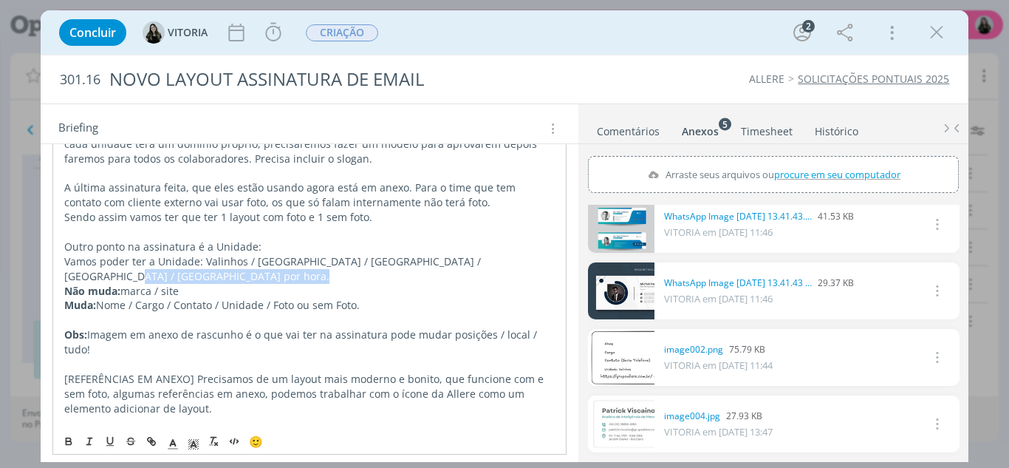
drag, startPoint x: 151, startPoint y: 278, endPoint x: 509, endPoint y: 263, distance: 358.6
click at [509, 263] on p "Vamos poder ter a Unidade: Valinhos / Sorocaba / São José dos Campos / São Paul…" at bounding box center [309, 269] width 491 height 30
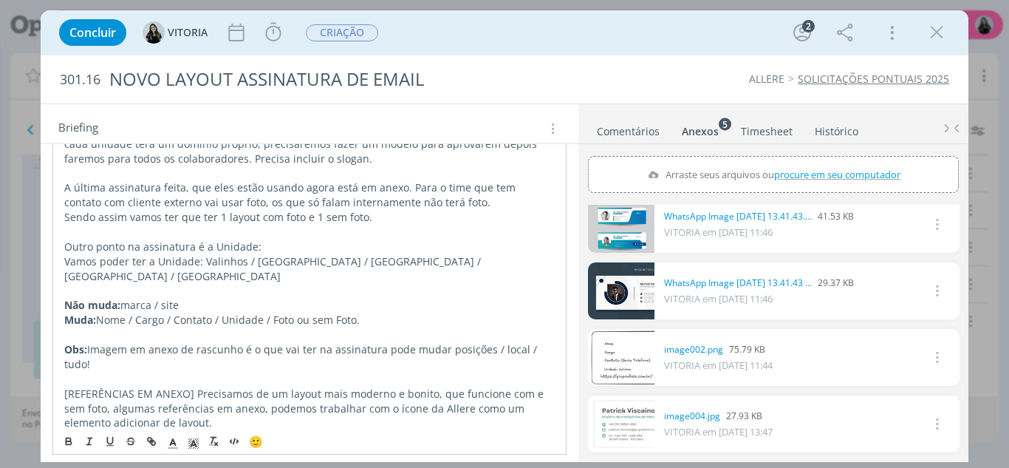
scroll to position [303, 0]
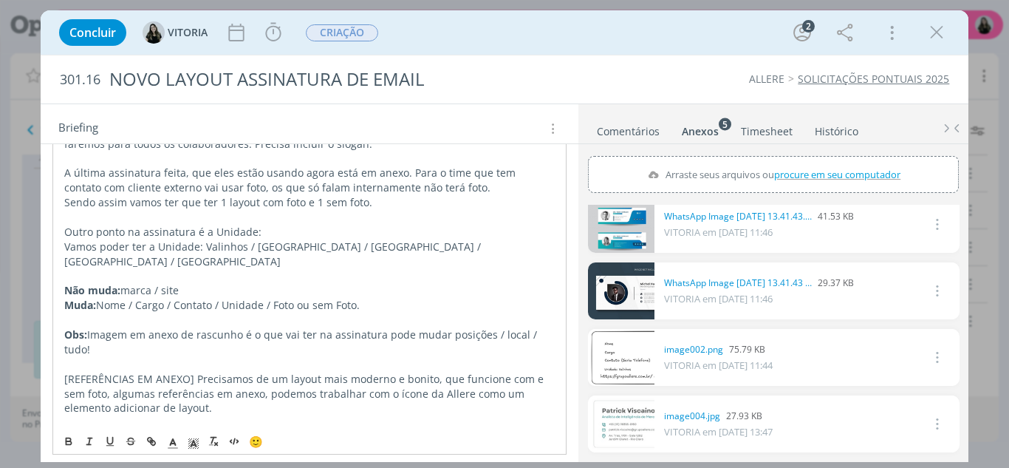
click at [178, 330] on p "Obs: Imagem em anexo de rascunho é o que vai ter na assinatura pode mudar posiç…" at bounding box center [309, 342] width 491 height 30
click at [206, 388] on p "[REFERÊNCIAS EM ANEXO] Precisamos de um layout mais moderno e bonito, que funci…" at bounding box center [309, 394] width 491 height 44
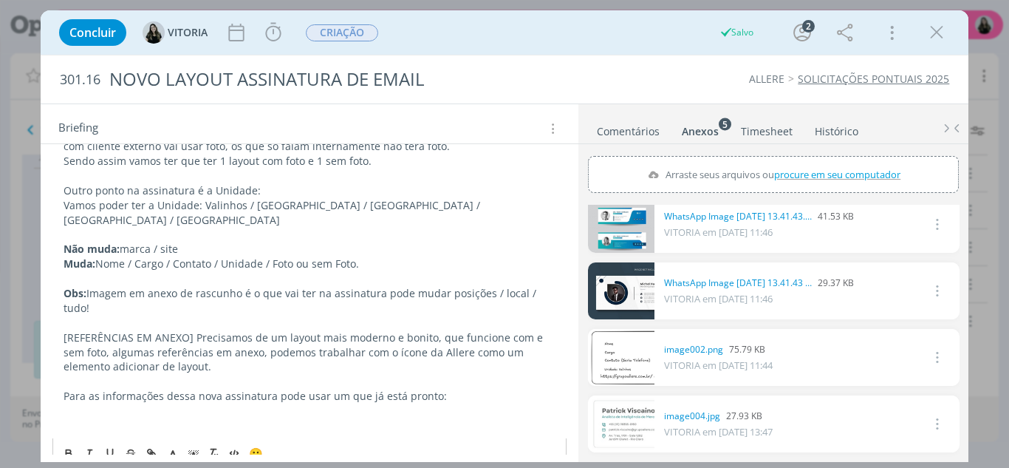
scroll to position [346, 0]
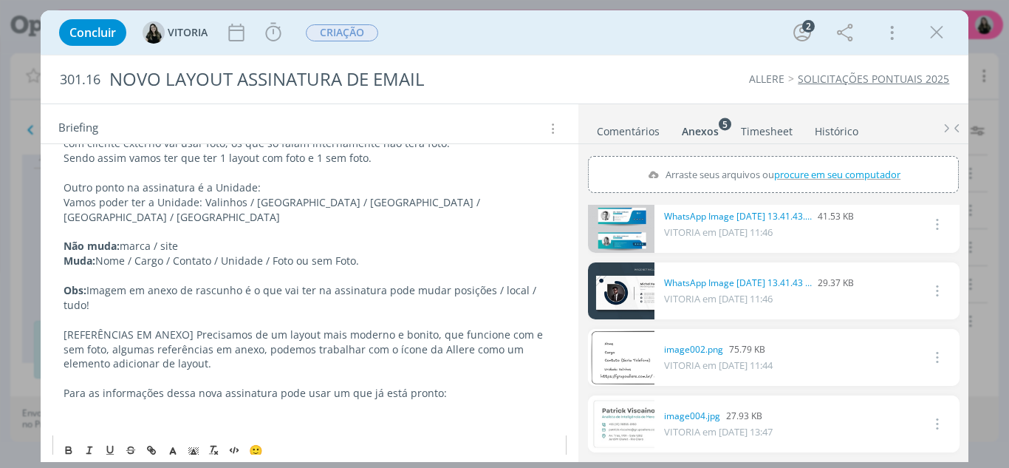
drag, startPoint x: 193, startPoint y: 372, endPoint x: 210, endPoint y: 375, distance: 17.4
click at [193, 386] on p "Para as informações dessa nova assinatura pode usar um que já está pronto:" at bounding box center [310, 393] width 493 height 15
click at [339, 386] on p "Para as informações dessa nova assinatura pode usar um que já está pronto:" at bounding box center [310, 393] width 493 height 15
click at [329, 400] on p "dialog" at bounding box center [310, 407] width 493 height 15
click at [127, 386] on p "Para as informações dessa nova assinatura pode usar uma de base que já está pro…" at bounding box center [310, 393] width 493 height 15
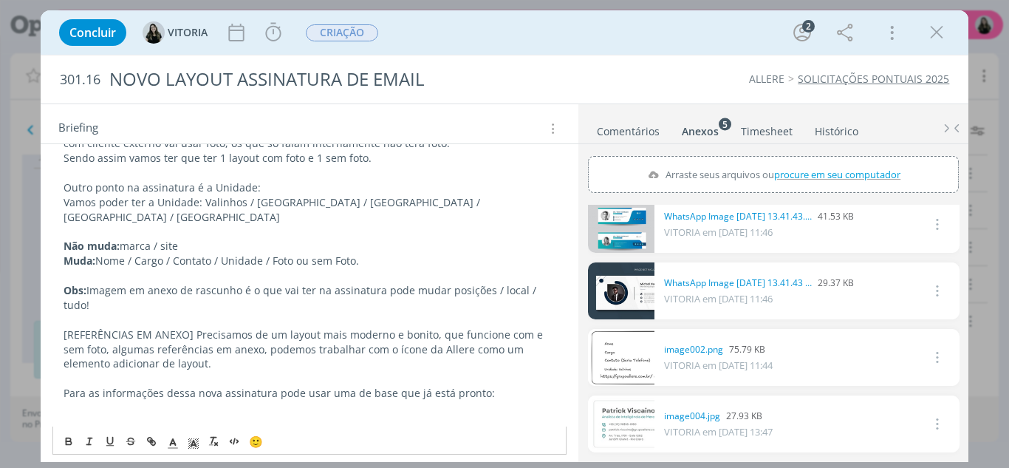
click at [148, 386] on p "Para as informações dessa nova assinatura pode usar uma de base que já está pro…" at bounding box center [310, 393] width 493 height 15
click at [151, 400] on p "dialog" at bounding box center [310, 407] width 493 height 15
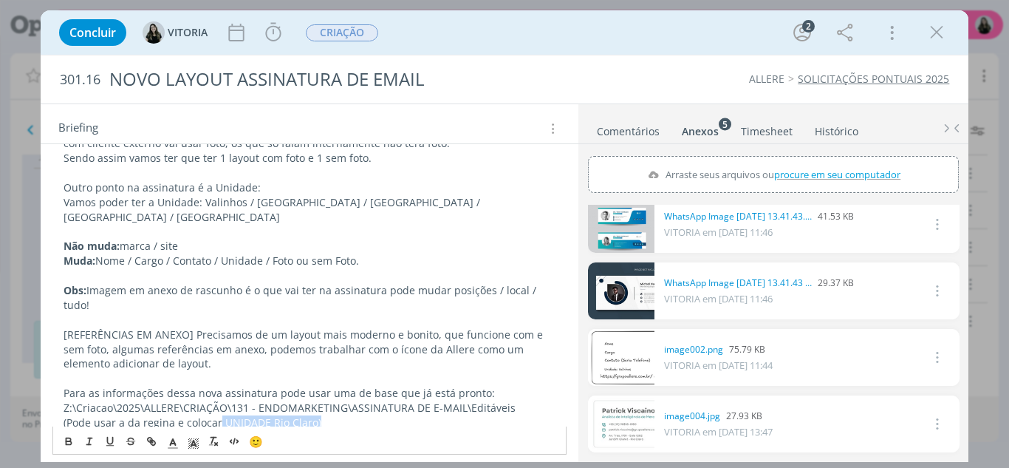
drag, startPoint x: 217, startPoint y: 406, endPoint x: 279, endPoint y: 432, distance: 67.2
click at [318, 414] on div "CRIAÇÃO Formato: 600 X 200px [PNG] Olaaaa, vamos precisar mudar o layout da ass…" at bounding box center [309, 224] width 515 height 451
click at [304, 415] on p "(Pode usar a da regina e colocar UNIDADE Rio Claro)" at bounding box center [310, 422] width 493 height 15
drag, startPoint x: 312, startPoint y: 407, endPoint x: 219, endPoint y: 411, distance: 92.4
click at [219, 415] on p "(Pode usar a da regina e colocar UNIDADE Rio Claro)" at bounding box center [310, 422] width 493 height 15
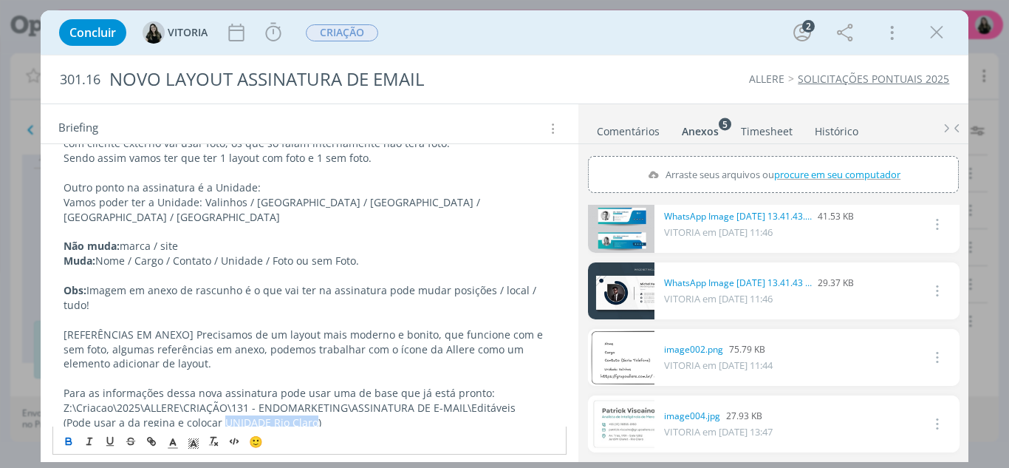
click at [71, 434] on button "dialog" at bounding box center [69, 441] width 21 height 18
click at [343, 415] on p "(Pode usar a da regina e colocar UNIDADE Rio Claro )" at bounding box center [310, 422] width 493 height 15
drag, startPoint x: 337, startPoint y: 406, endPoint x: 43, endPoint y: 412, distance: 294.1
click at [43, 412] on div "CRIAÇÃO Formato: 600 X 200px [PNG] Olaaaa, vamos precisar mudar o layout da ass…" at bounding box center [310, 232] width 539 height 502
click at [175, 440] on icon "dialog" at bounding box center [172, 443] width 13 height 13
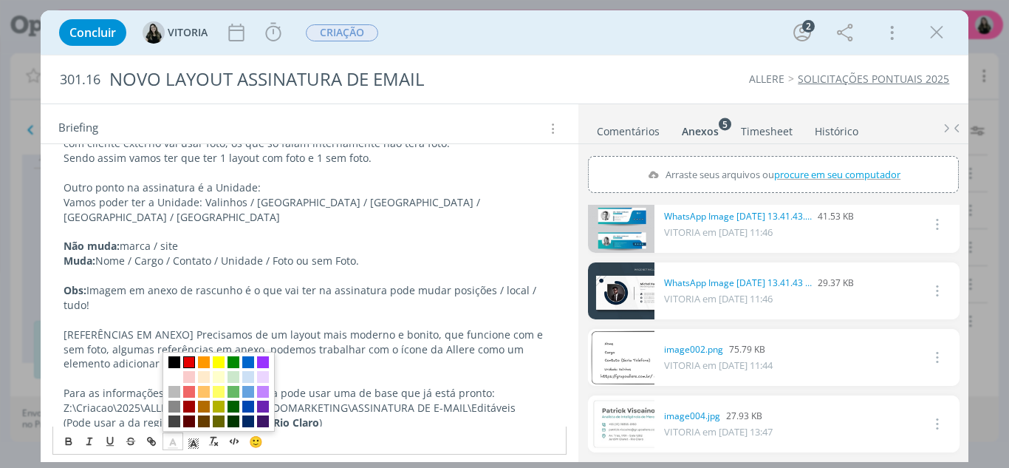
click at [189, 363] on span "dialog" at bounding box center [189, 362] width 12 height 12
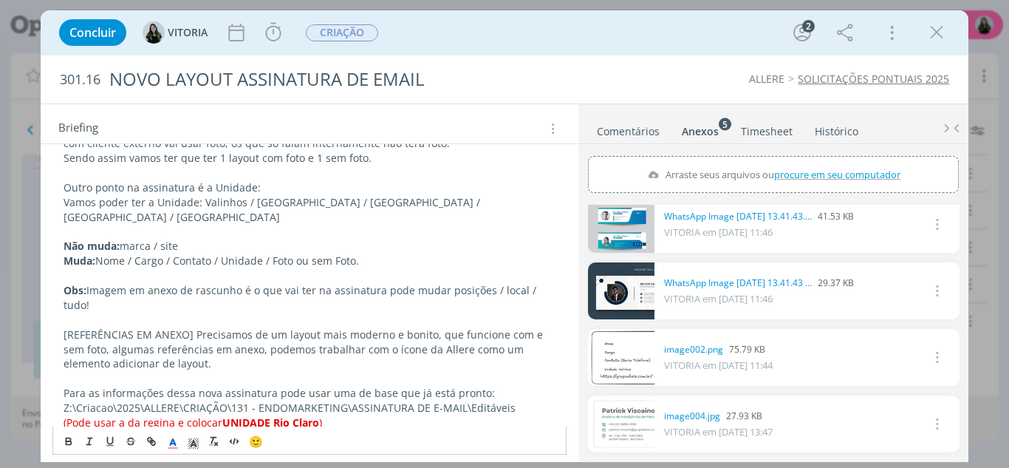
click at [403, 430] on p "dialog" at bounding box center [310, 437] width 493 height 15
click at [331, 400] on p "Z:\Criacao\2025\ALLERE\CRIAÇÃO\131 - ENDOMARKETING\ASSINATURA DE E-MAIL\Editáve…" at bounding box center [310, 407] width 493 height 15
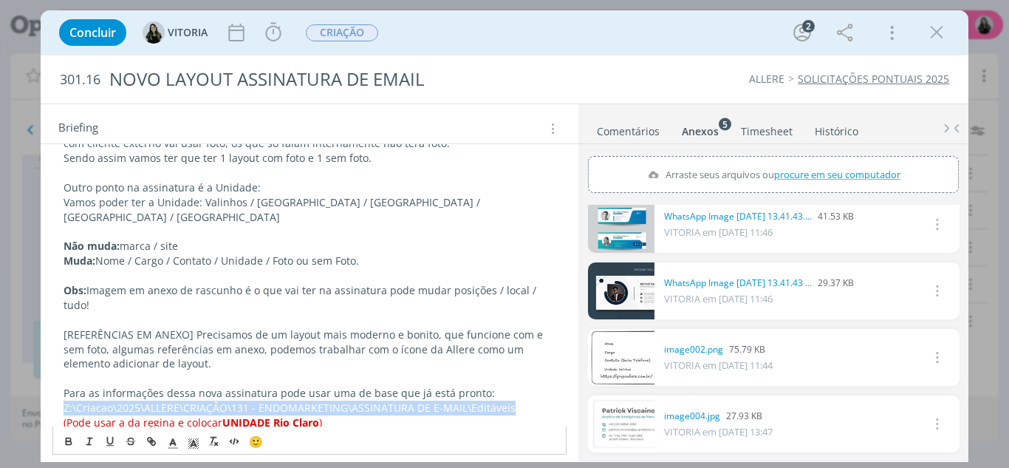
click at [331, 400] on p "Z:\Criacao\2025\ALLERE\CRIAÇÃO\131 - ENDOMARKETING\ASSINATURA DE E-MAIL\Editáve…" at bounding box center [310, 407] width 493 height 15
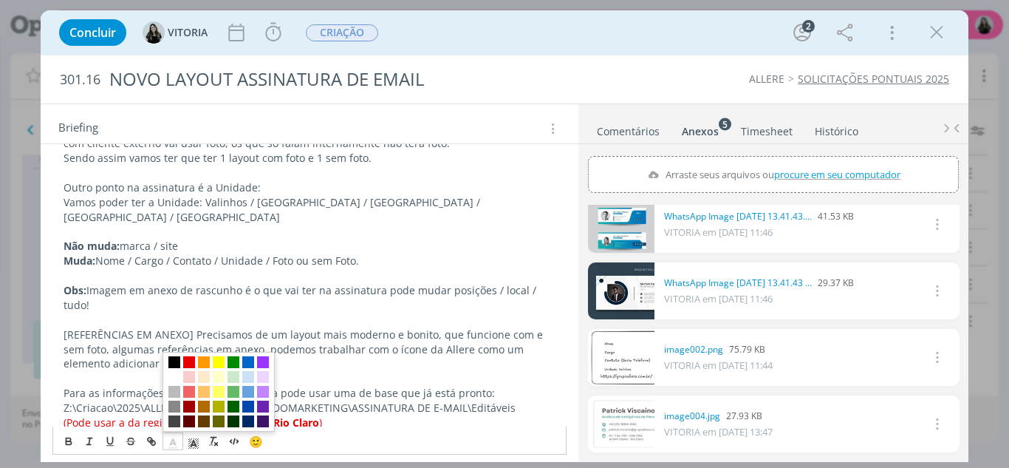
click at [175, 446] on icon "dialog" at bounding box center [172, 443] width 13 height 13
click at [242, 409] on span "dialog" at bounding box center [248, 406] width 12 height 12
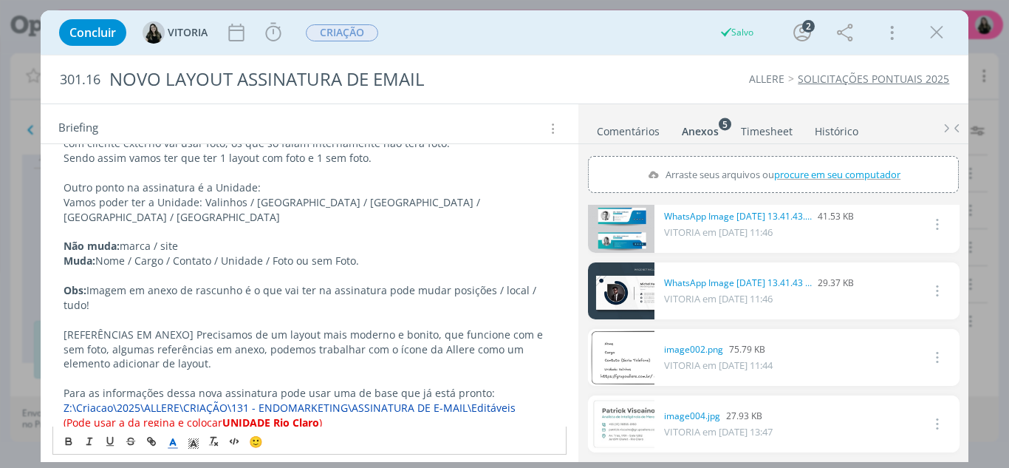
click at [298, 415] on strong "UNIDADE Rio Claro" at bounding box center [270, 422] width 97 height 14
click at [366, 415] on p "(Pode usar a da regina e colocar UNIDADE Rio Claro )" at bounding box center [310, 422] width 493 height 15
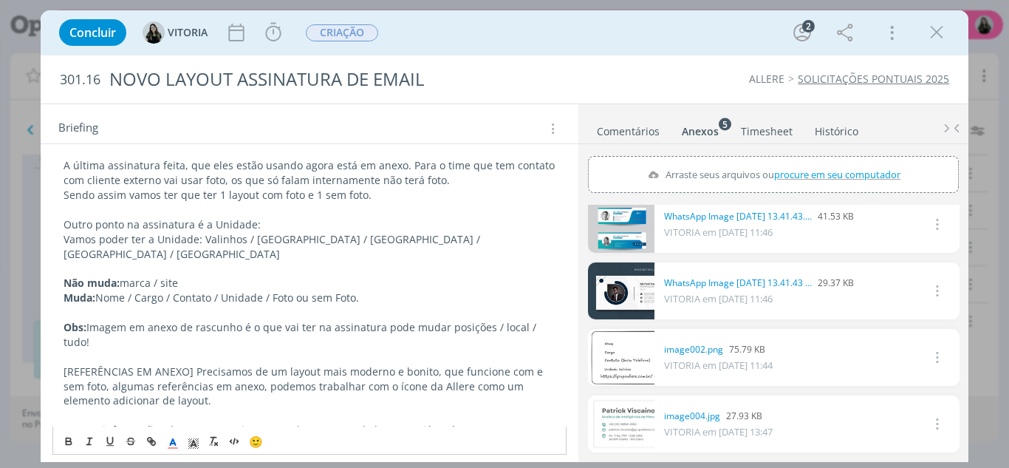
scroll to position [287, 0]
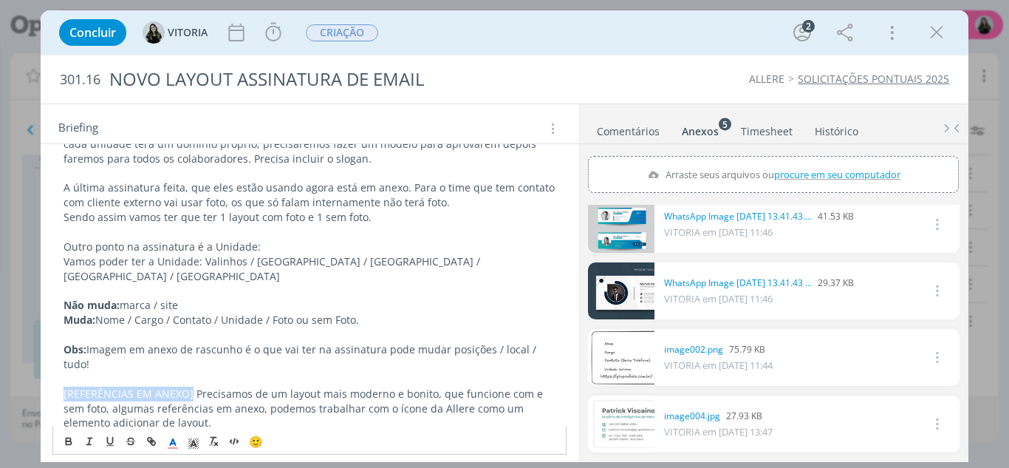
drag, startPoint x: 189, startPoint y: 379, endPoint x: 51, endPoint y: 375, distance: 138.2
click at [51, 375] on div "CRIAÇÃO Formato: 600 X 200px [PNG] Olaaaa, vamos precisar mudar o layout da ass…" at bounding box center [310, 291] width 539 height 502
click at [65, 436] on icon "dialog" at bounding box center [69, 441] width 12 height 12
click at [275, 401] on p "[REFERÊNCIAS EM ANEXO] Precisamos de um layout mais moderno e bonito, que funci…" at bounding box center [310, 408] width 493 height 44
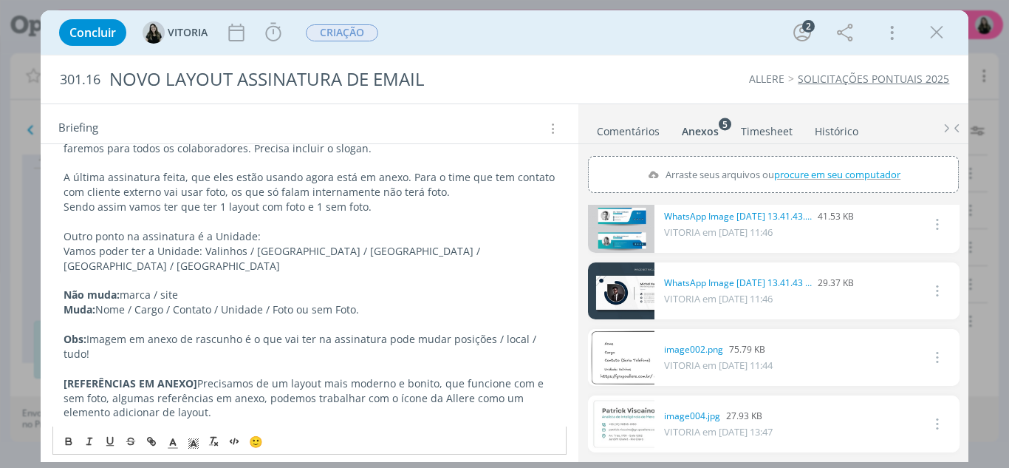
scroll to position [361, 0]
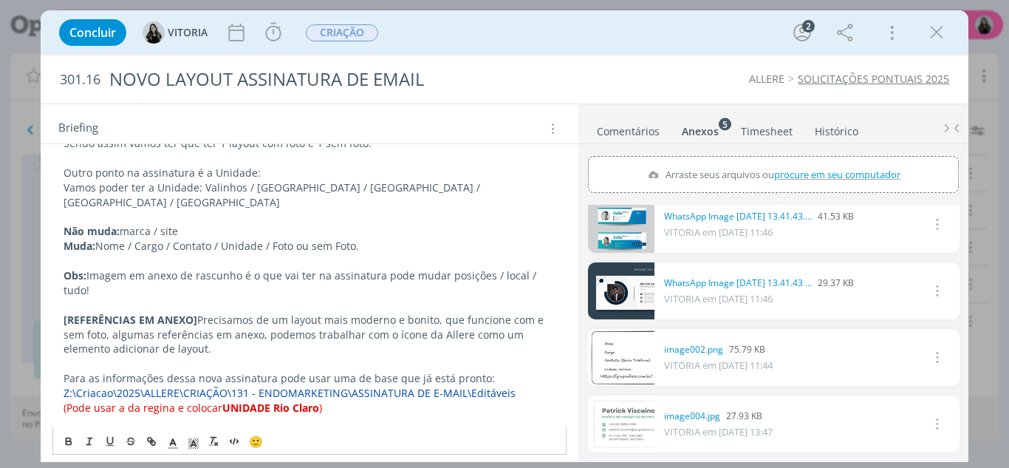
click at [128, 298] on p "dialog" at bounding box center [310, 305] width 493 height 15
click at [132, 268] on p "Obs: Imagem em anexo de rascunho é o que vai ter na assinatura pode mudar posiç…" at bounding box center [310, 283] width 493 height 30
click at [131, 279] on p "Obs: Imagem em anexo de rascunho é o que vai ter na assinatura pode mudar posiç…" at bounding box center [310, 283] width 493 height 30
click at [126, 298] on p "dialog" at bounding box center [310, 305] width 493 height 15
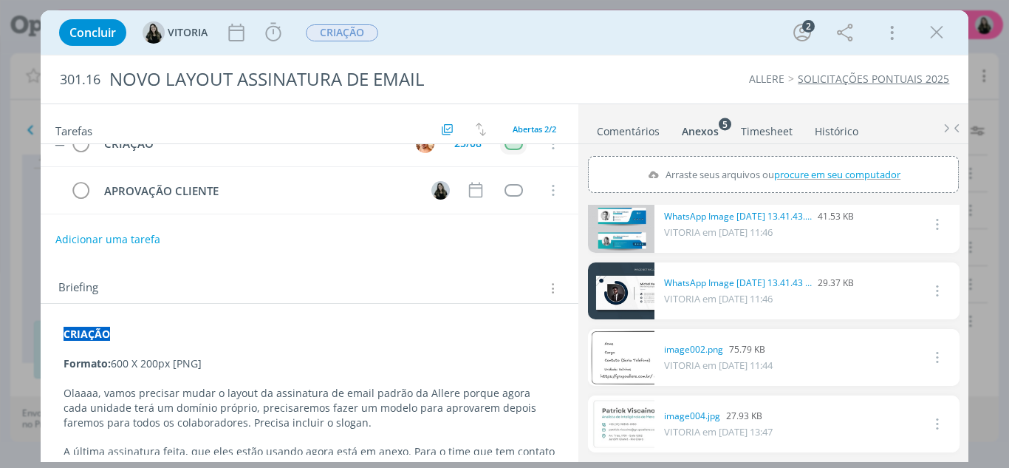
scroll to position [0, 0]
